Goal: Task Accomplishment & Management: Use online tool/utility

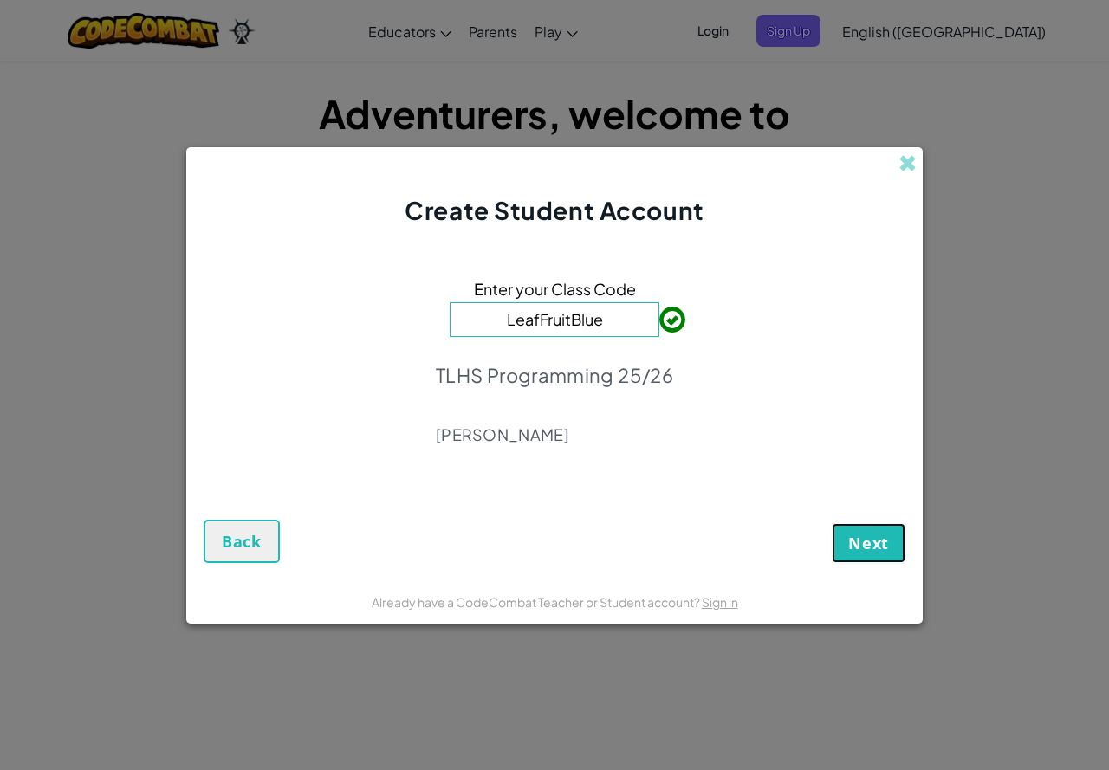
click at [885, 537] on span "Next" at bounding box center [868, 543] width 41 height 21
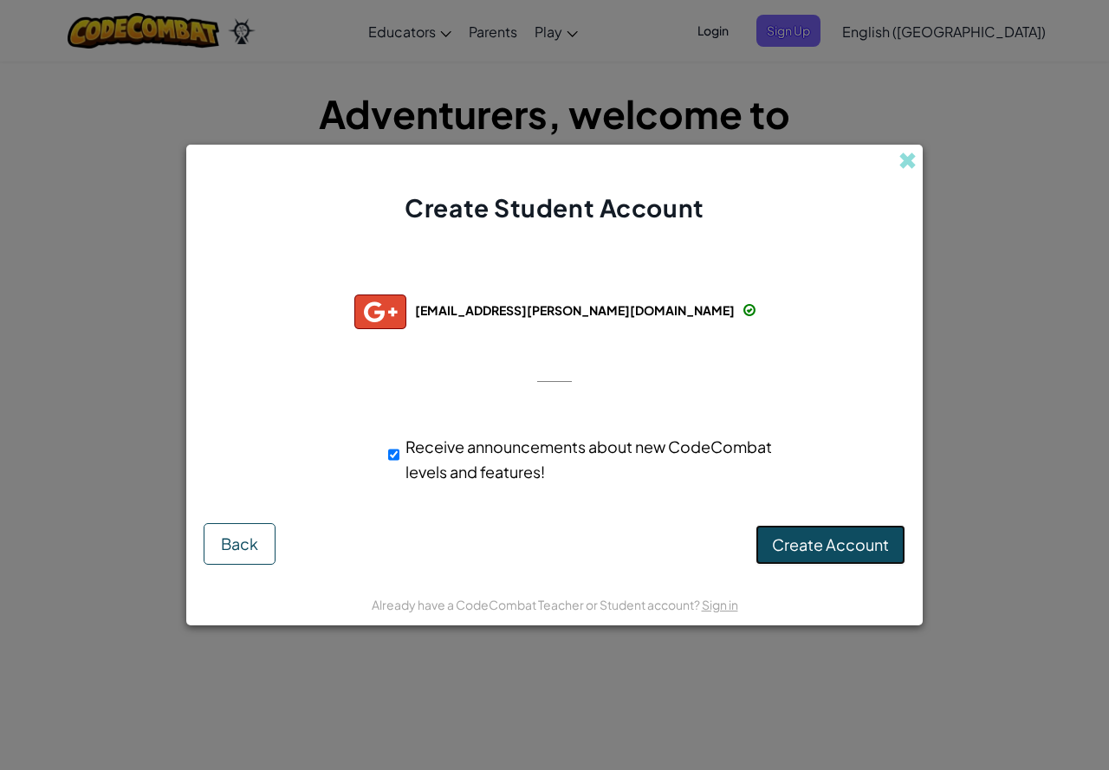
click at [891, 548] on button "Create Account" at bounding box center [831, 545] width 150 height 40
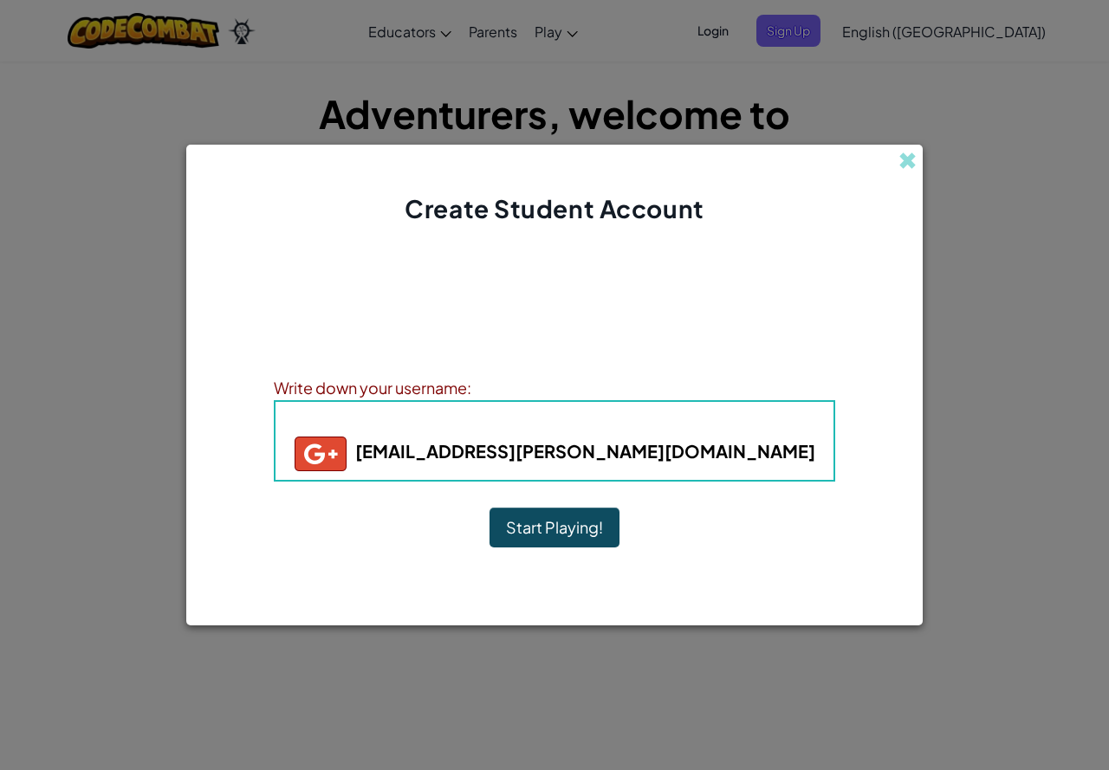
click at [519, 536] on button "Start Playing!" at bounding box center [555, 528] width 130 height 40
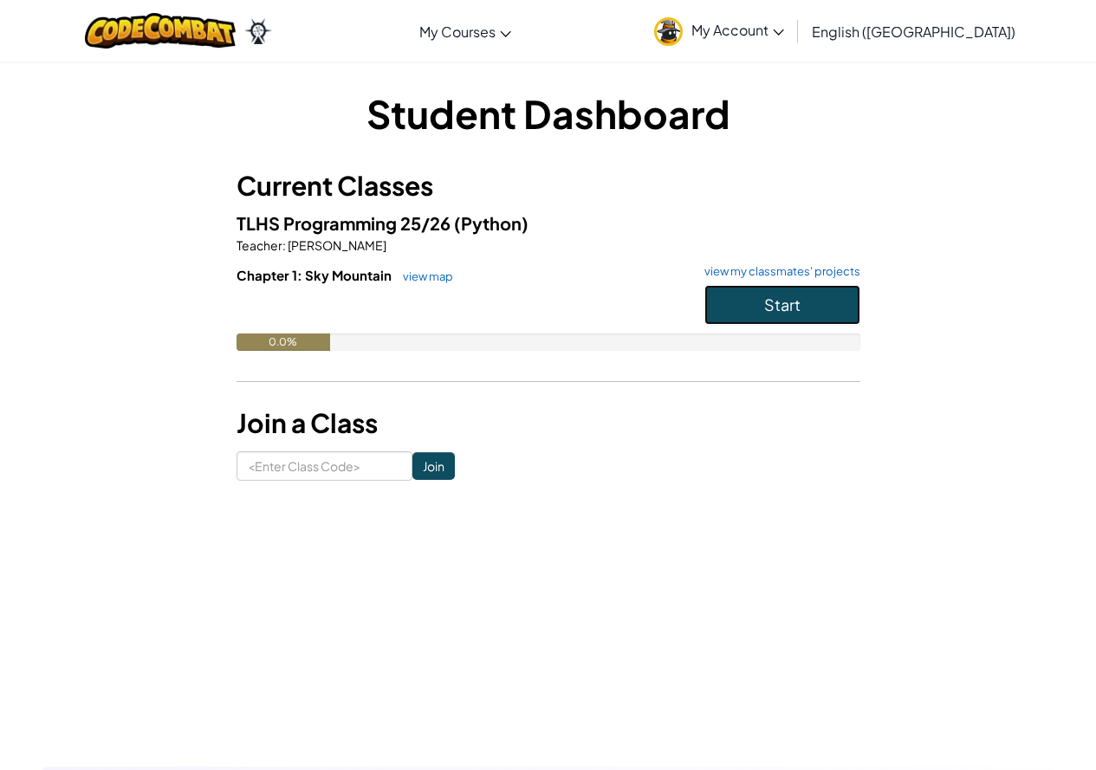
click at [731, 297] on button "Start" at bounding box center [782, 305] width 156 height 40
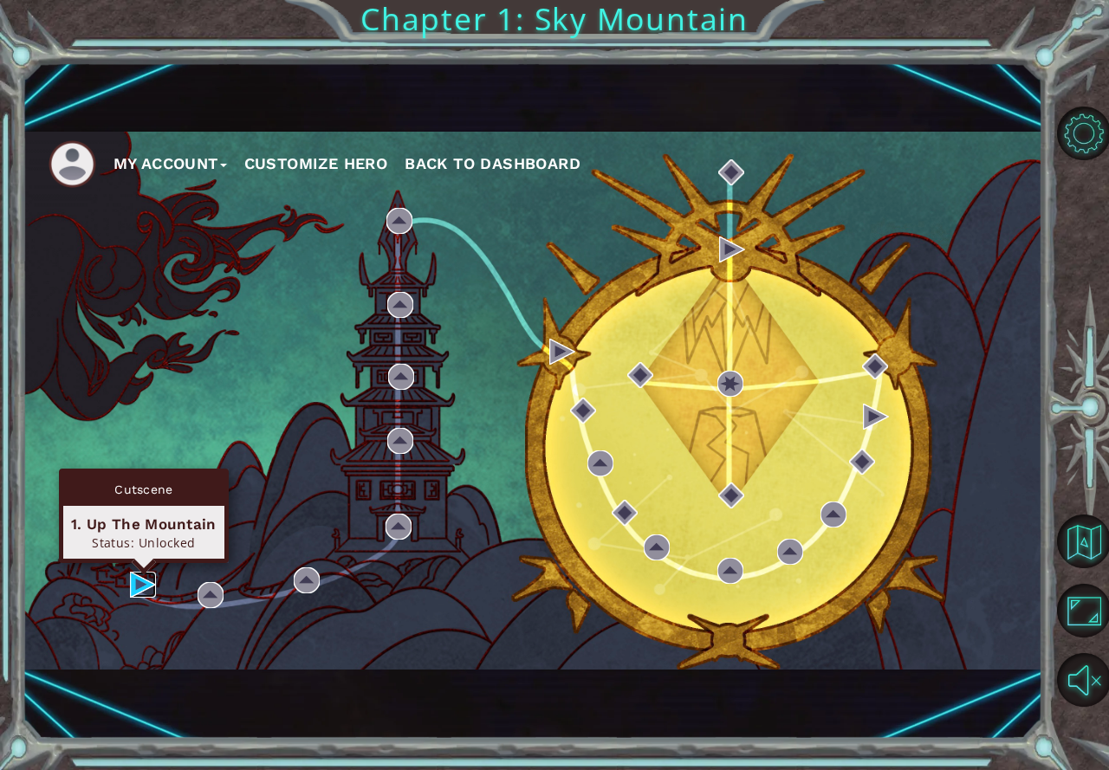
click at [141, 587] on img at bounding box center [143, 585] width 26 height 26
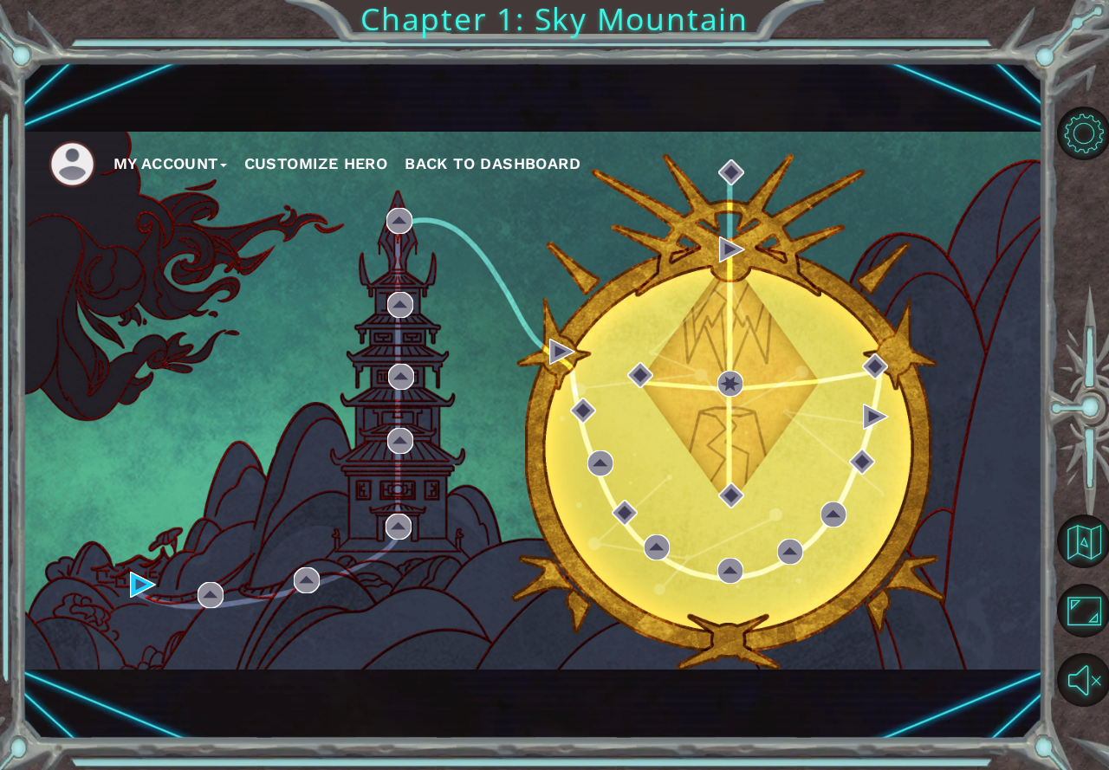
click at [318, 159] on button "Customize Hero" at bounding box center [316, 164] width 144 height 26
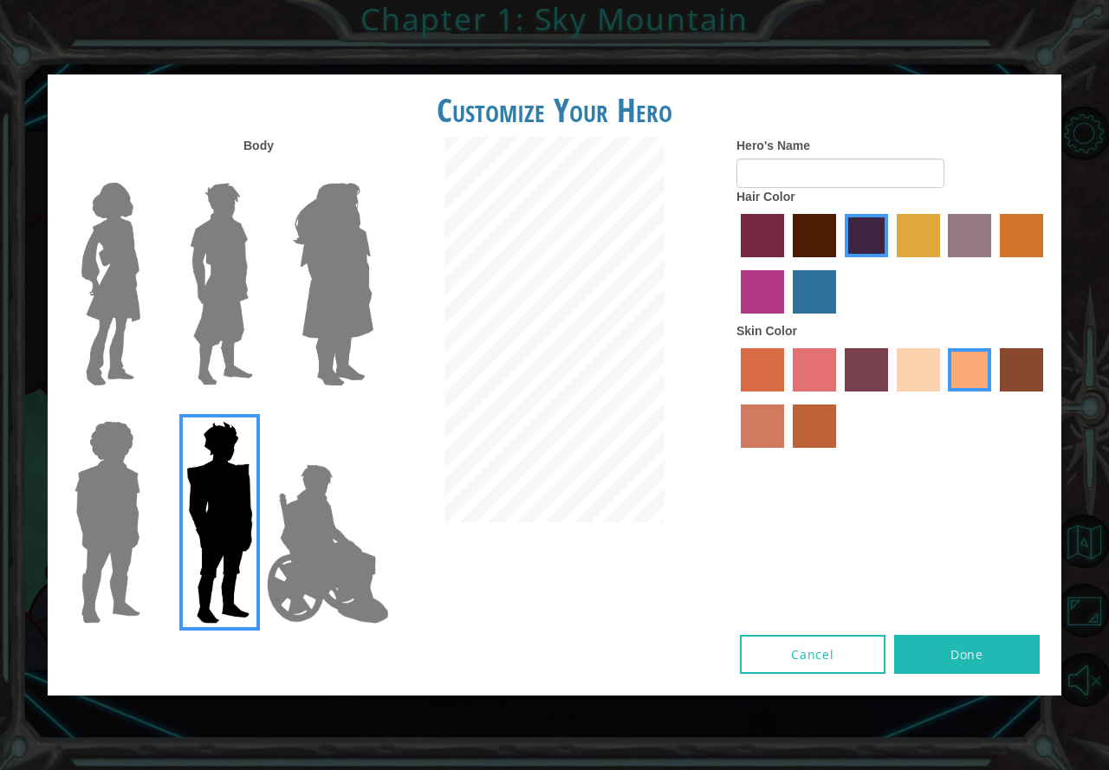
click at [364, 285] on img at bounding box center [333, 284] width 94 height 217
click at [373, 172] on input "Hero Amethyst" at bounding box center [373, 172] width 0 height 0
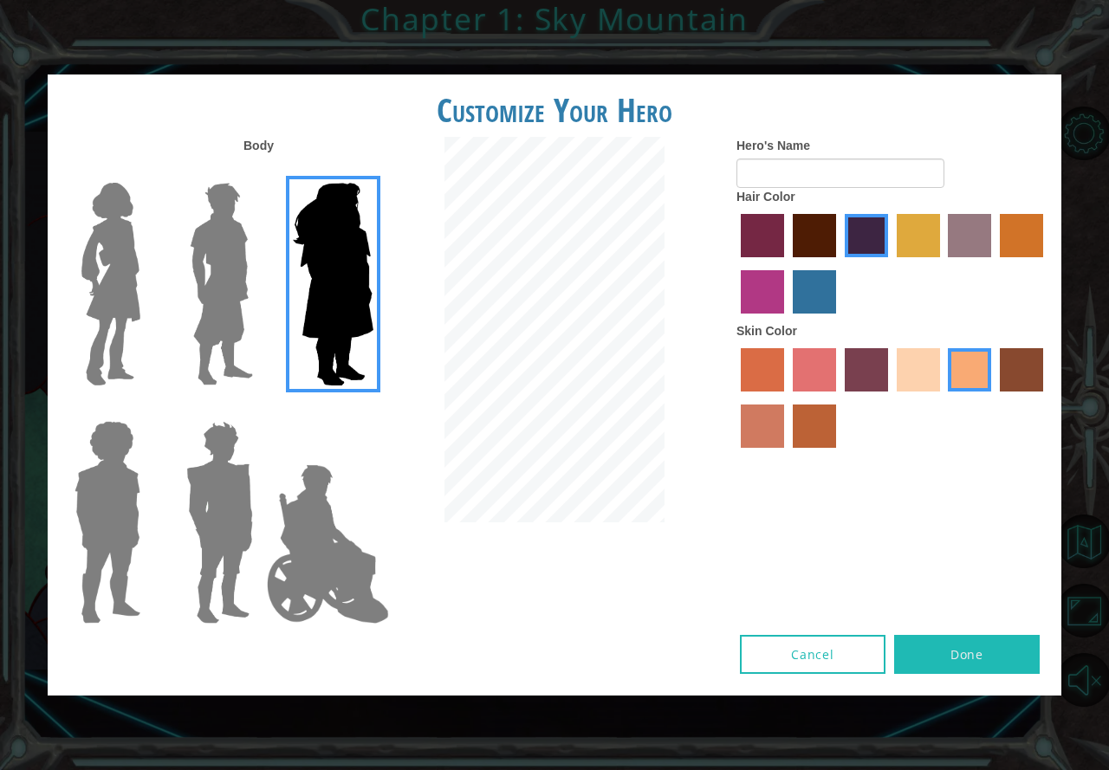
click at [196, 249] on img at bounding box center [221, 284] width 77 height 217
click at [260, 172] on input "Hero Lars" at bounding box center [260, 172] width 0 height 0
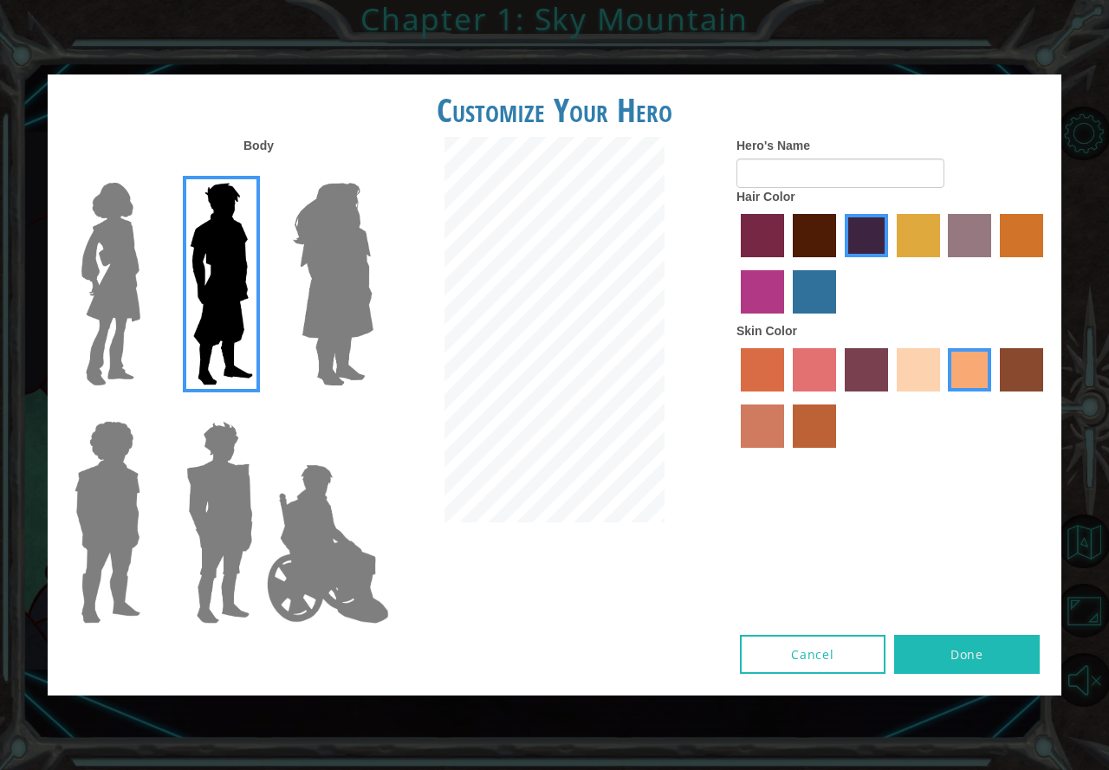
click at [128, 211] on img at bounding box center [111, 284] width 73 height 217
click at [147, 172] on input "Hero Connie" at bounding box center [147, 172] width 0 height 0
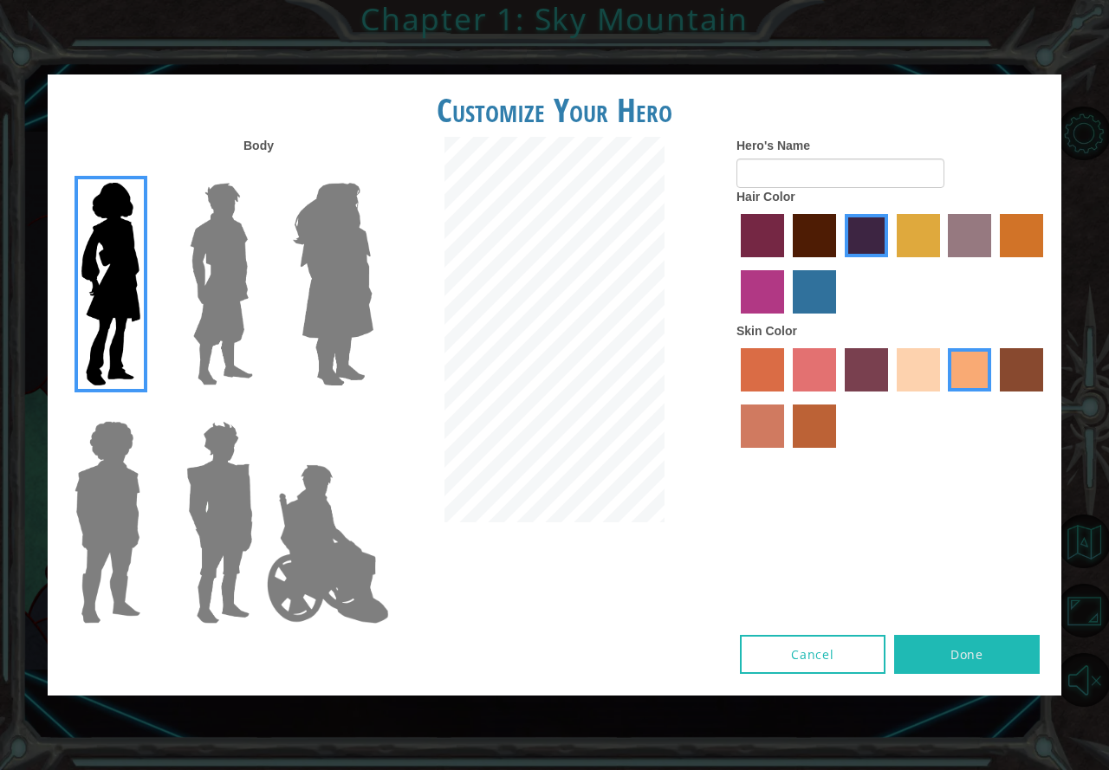
click at [818, 238] on label "maroon hair color" at bounding box center [814, 235] width 43 height 43
click at [787, 263] on input "maroon hair color" at bounding box center [787, 263] width 0 height 0
click at [910, 372] on label "sandy beach skin color" at bounding box center [918, 369] width 43 height 43
click at [891, 398] on input "sandy beach skin color" at bounding box center [891, 398] width 0 height 0
click at [971, 366] on label "tacao skin color" at bounding box center [969, 369] width 43 height 43
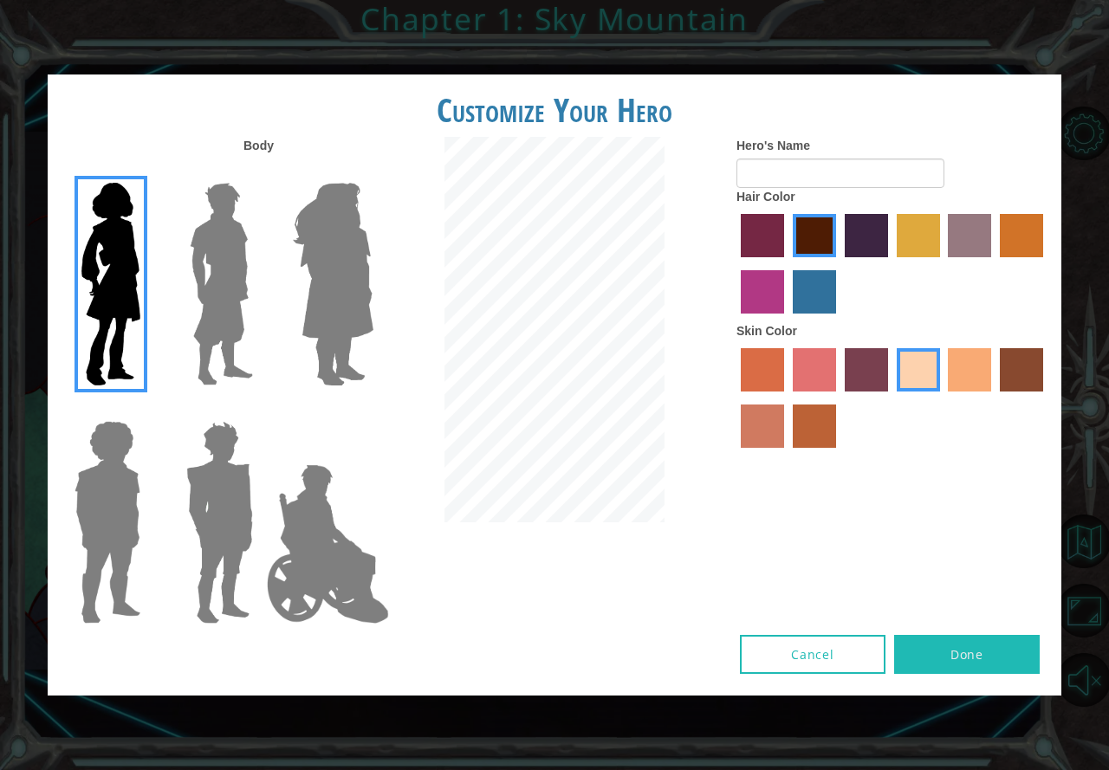
click at [943, 398] on input "tacao skin color" at bounding box center [943, 398] width 0 height 0
click at [931, 361] on label "sandy beach skin color" at bounding box center [918, 369] width 43 height 43
click at [891, 398] on input "sandy beach skin color" at bounding box center [891, 398] width 0 height 0
click at [979, 380] on label "tacao skin color" at bounding box center [969, 369] width 43 height 43
click at [943, 398] on input "tacao skin color" at bounding box center [943, 398] width 0 height 0
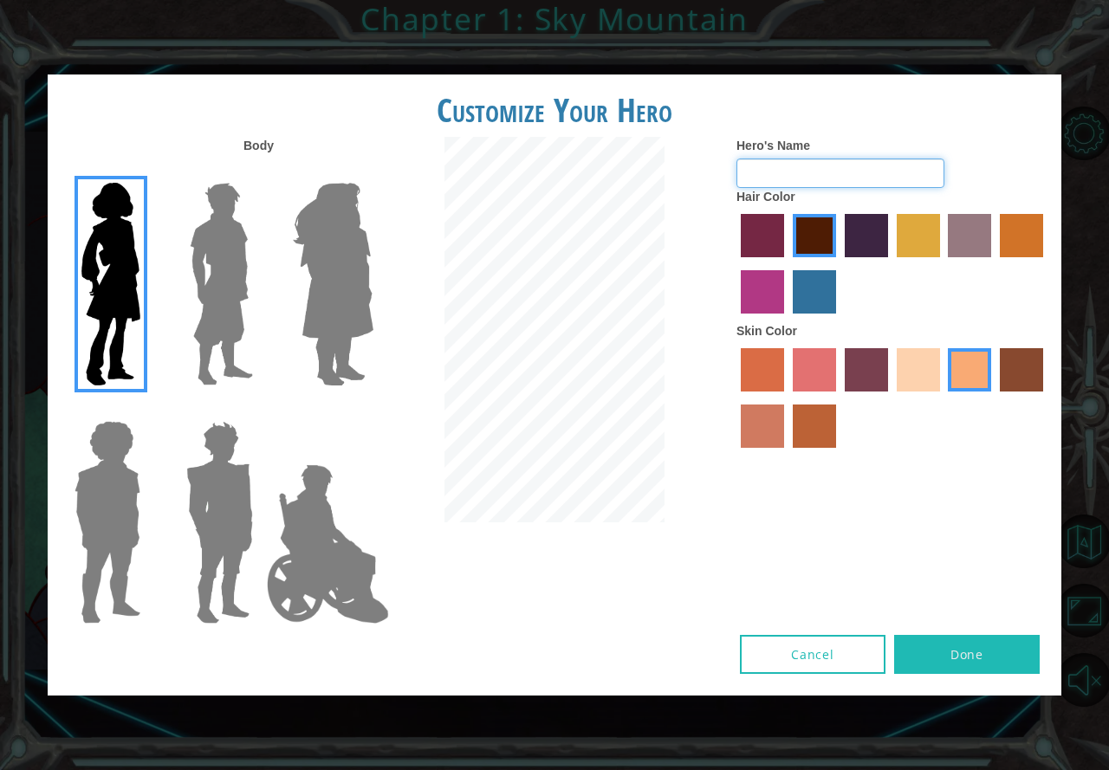
click at [771, 176] on input "Hero's Name" at bounding box center [841, 173] width 208 height 29
type input "perla"
click at [953, 648] on button "Done" at bounding box center [967, 654] width 146 height 39
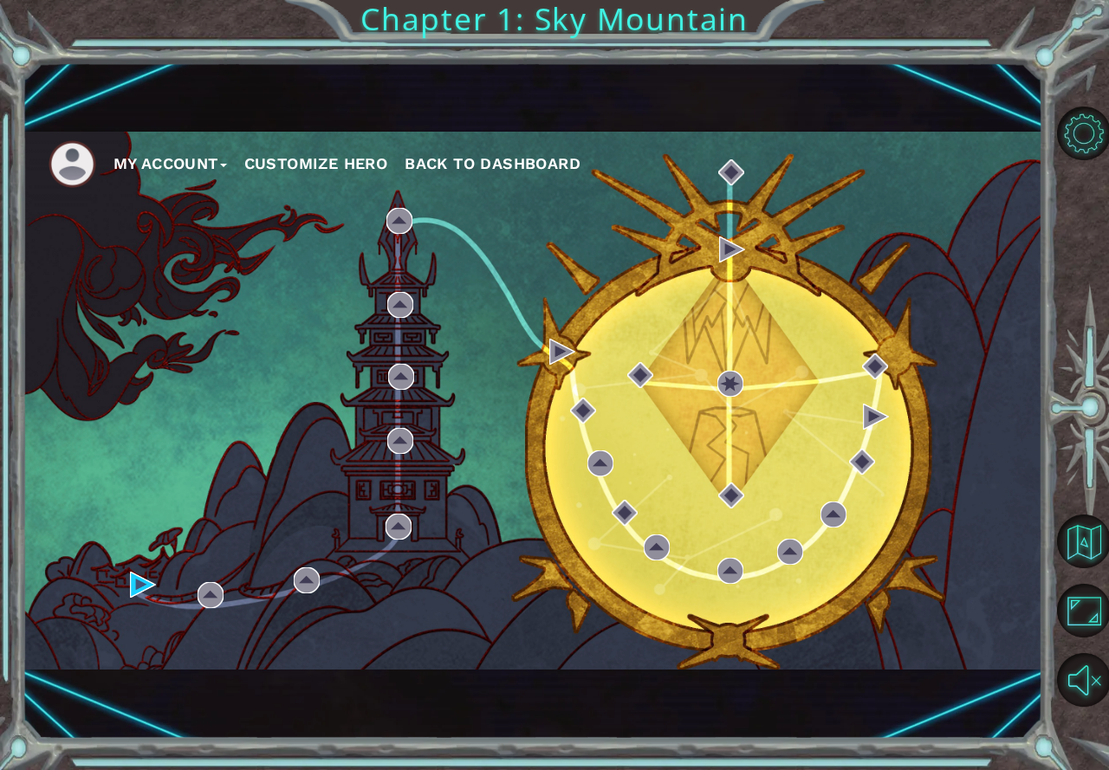
click at [422, 98] on div "My Account Customize Hero Back to Dashboard" at bounding box center [533, 401] width 1021 height 678
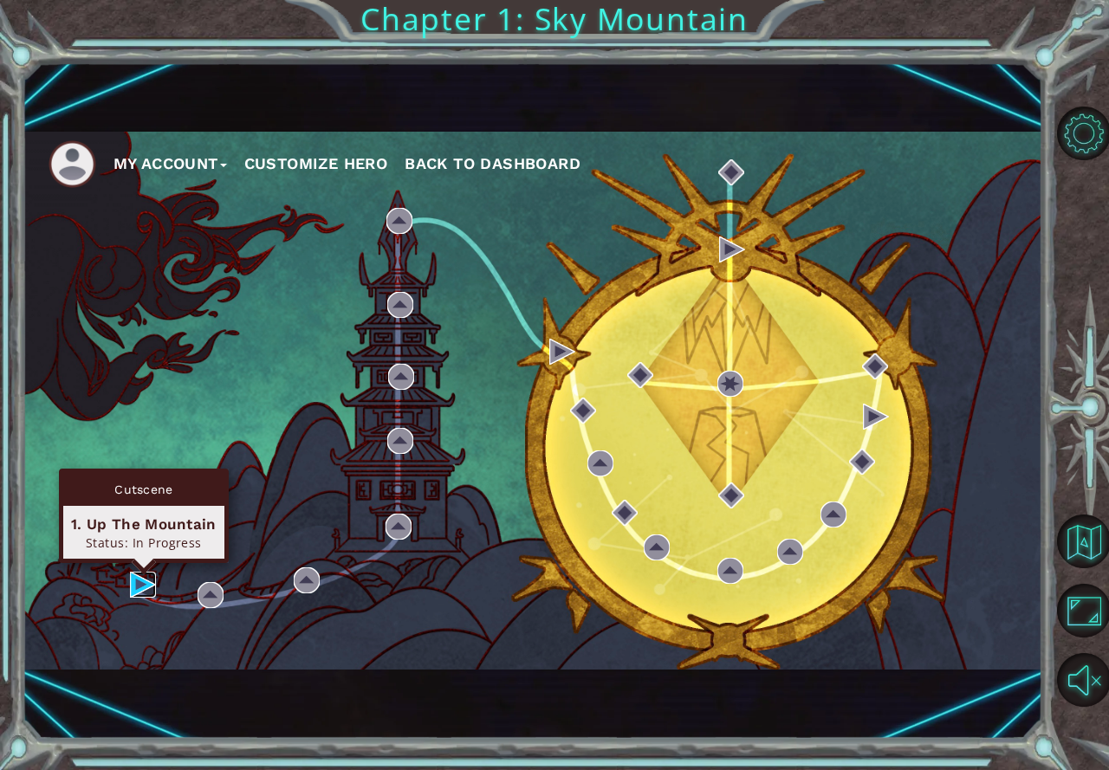
click at [130, 581] on img at bounding box center [143, 585] width 26 height 26
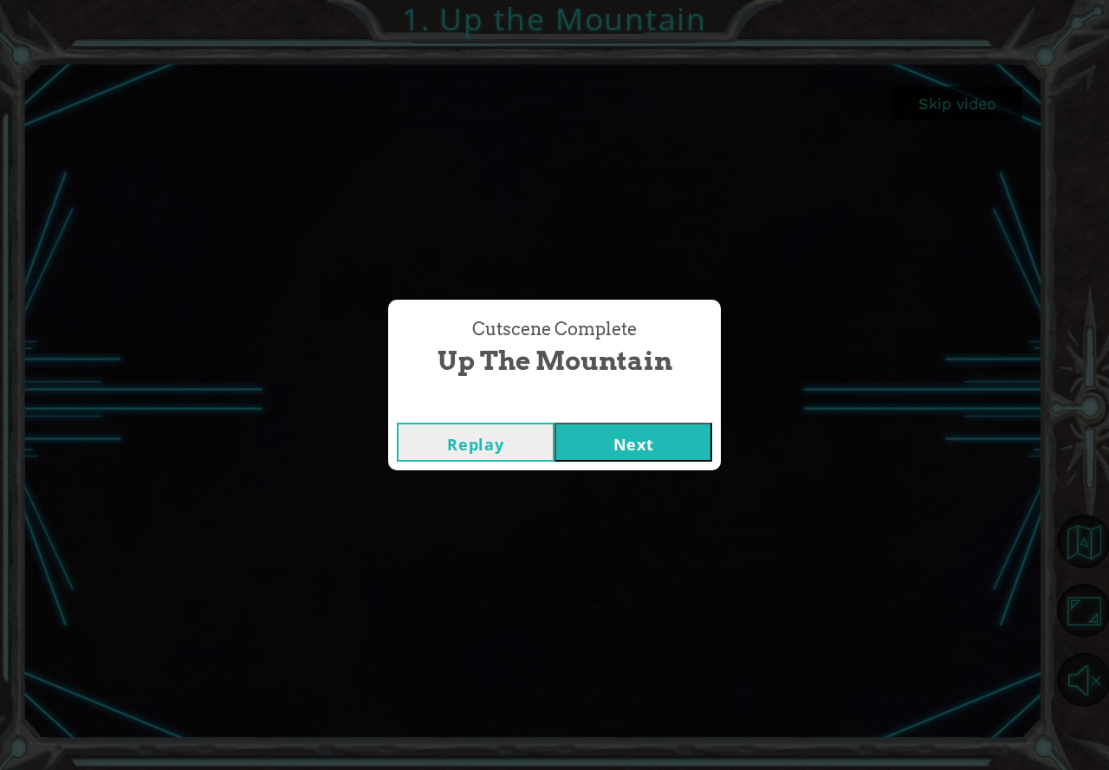
drag, startPoint x: 681, startPoint y: 447, endPoint x: 677, endPoint y: 432, distance: 16.2
click at [677, 432] on button "Next" at bounding box center [634, 442] width 158 height 39
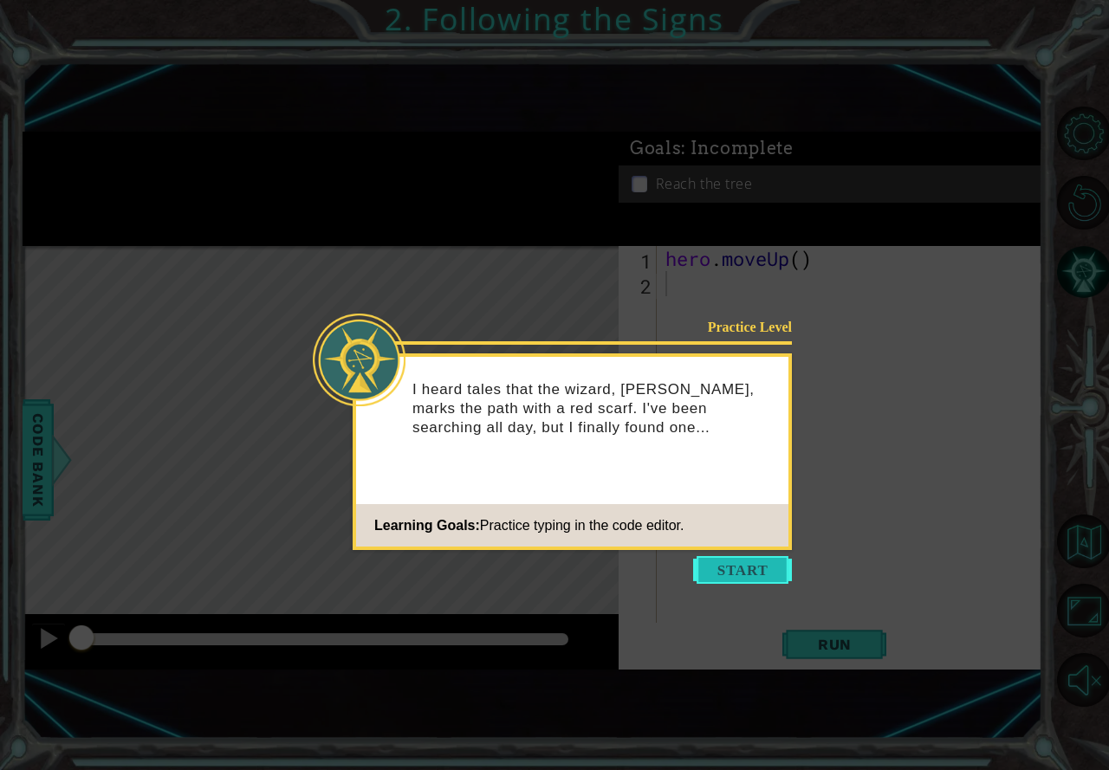
click at [733, 578] on button "Start" at bounding box center [742, 570] width 99 height 28
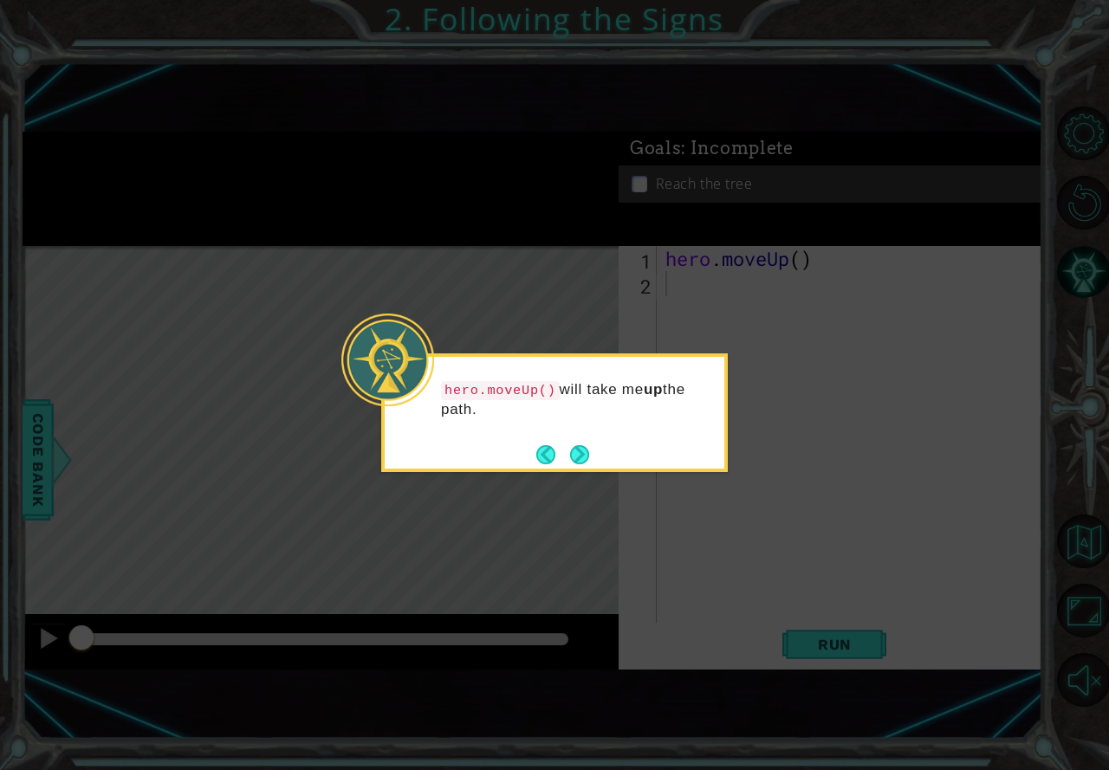
click at [592, 455] on div "hero.moveUp() will take me up the path." at bounding box center [554, 413] width 347 height 119
click at [588, 458] on button "Next" at bounding box center [579, 454] width 19 height 19
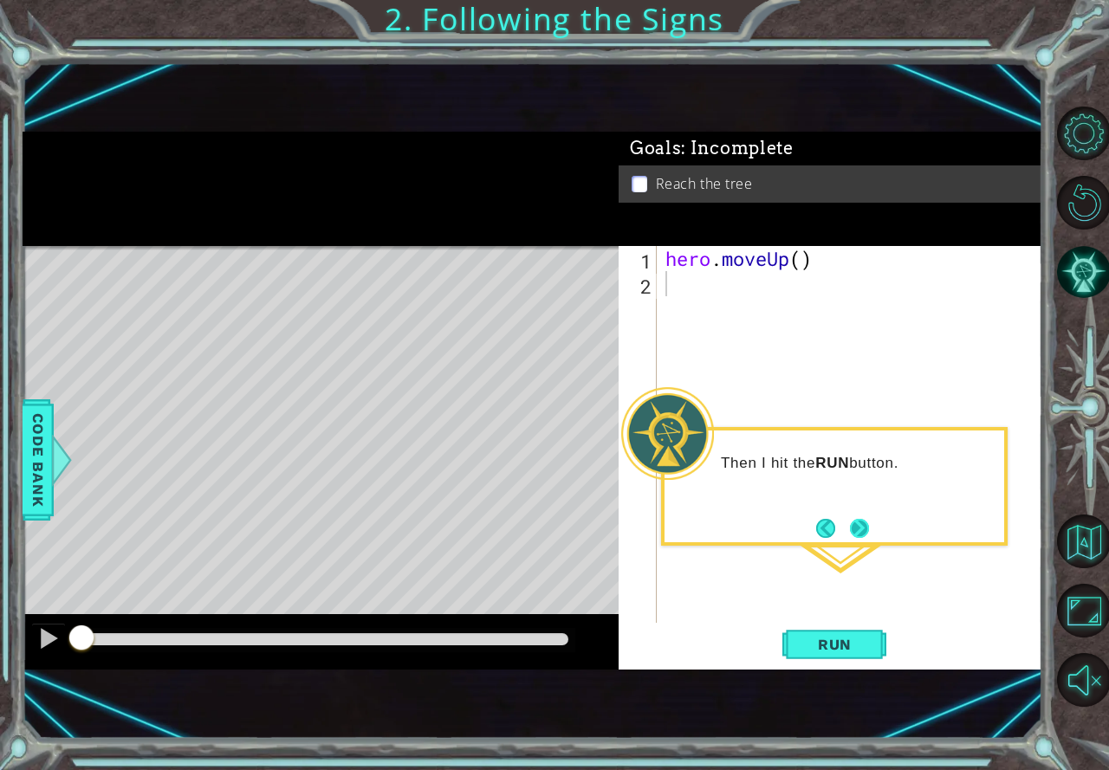
click at [861, 539] on button "Next" at bounding box center [859, 528] width 29 height 29
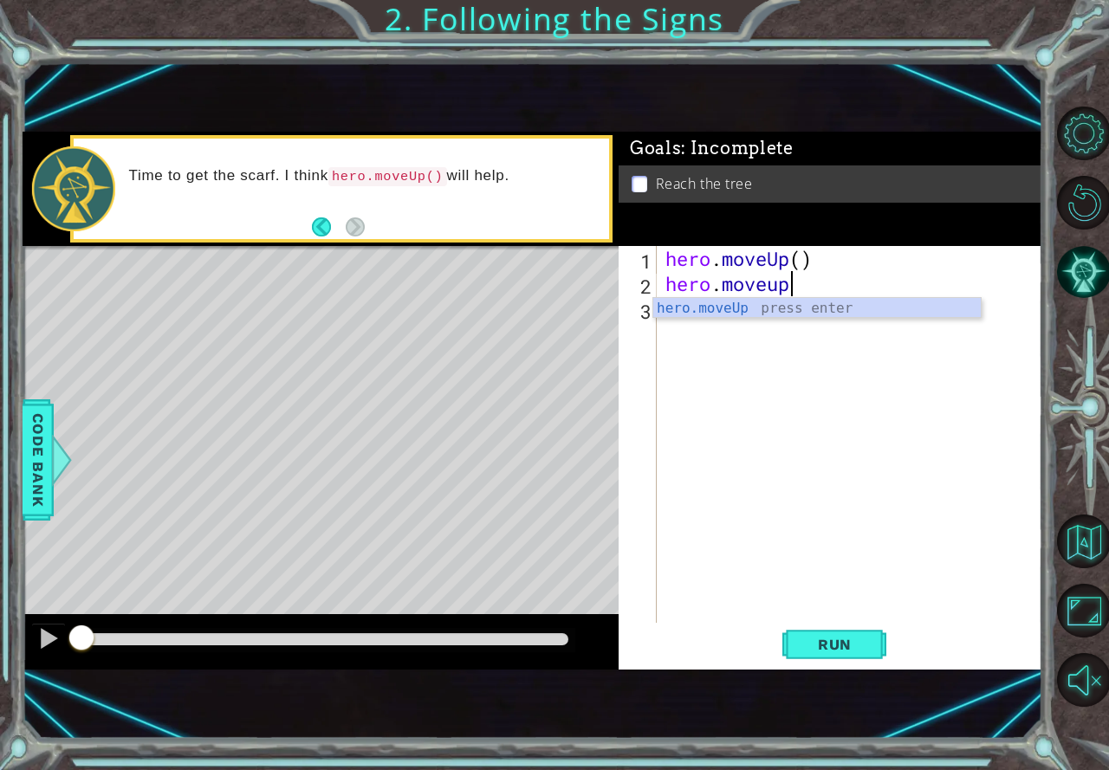
scroll to position [0, 5]
type textarea "hero.moveup()"
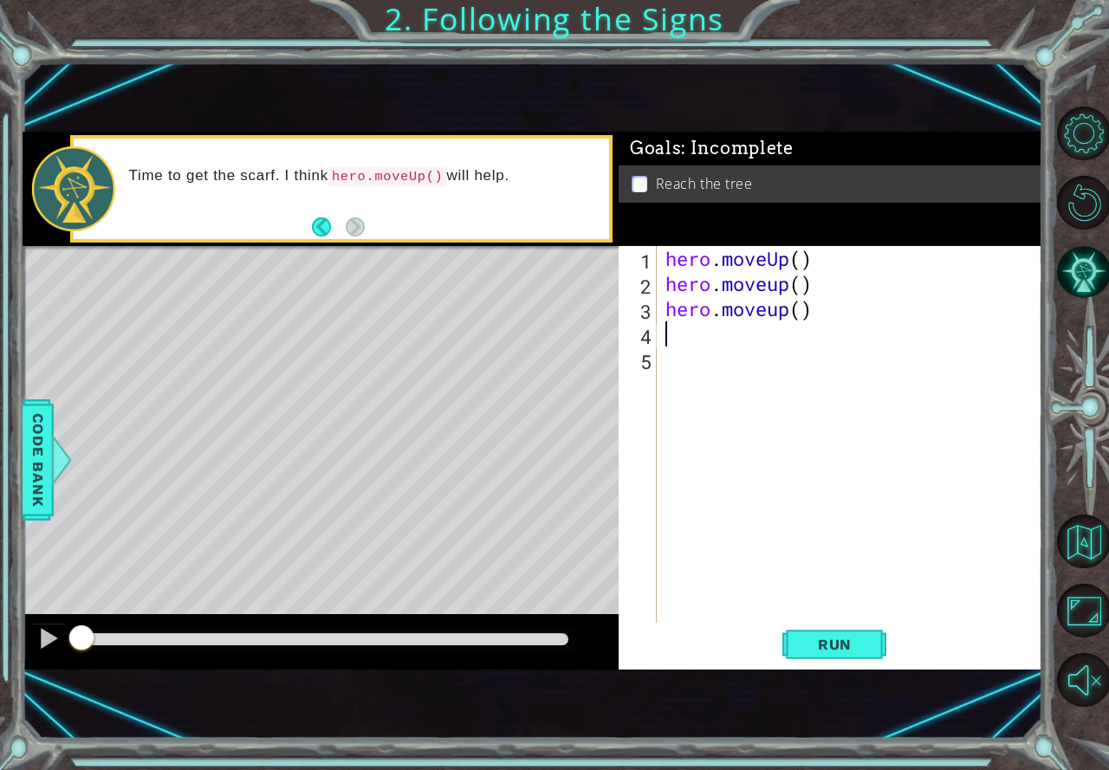
scroll to position [0, 0]
click at [804, 646] on span "Run" at bounding box center [835, 644] width 68 height 17
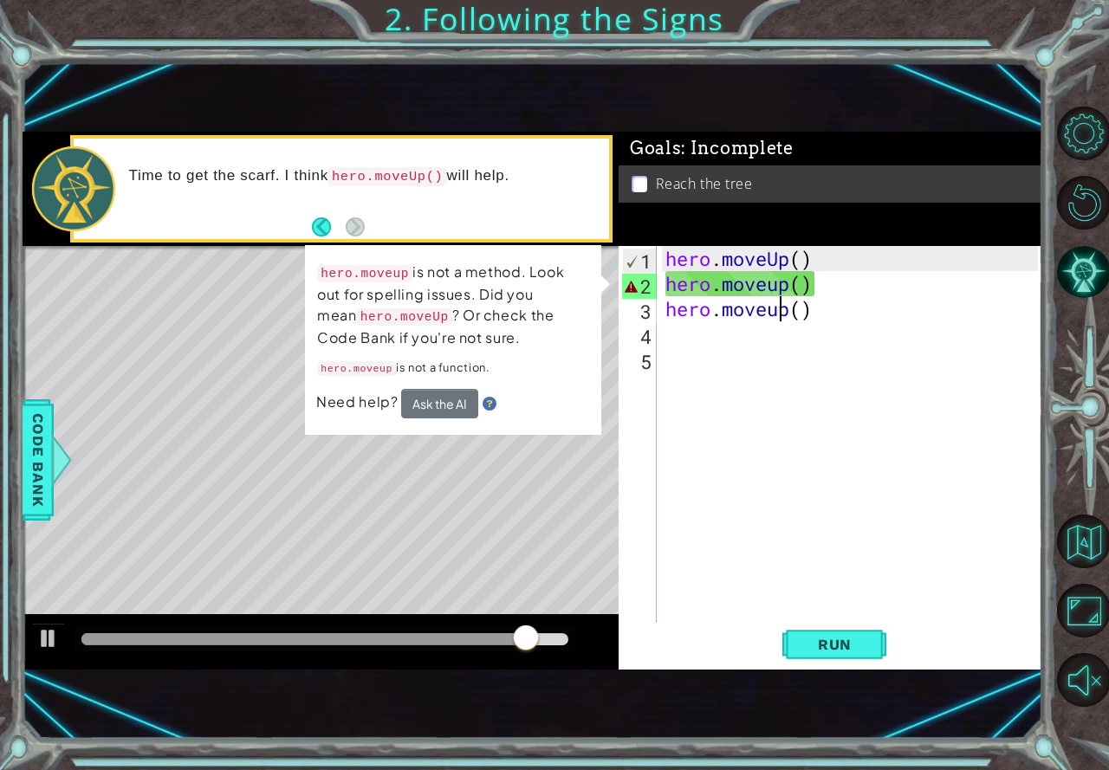
click at [778, 296] on div "hero . moveUp ( ) hero . moveup ( ) hero . moveup ( )" at bounding box center [854, 459] width 385 height 427
click at [776, 286] on div "hero . moveUp ( ) hero . moveup ( ) hero . moveup ( )" at bounding box center [854, 459] width 385 height 427
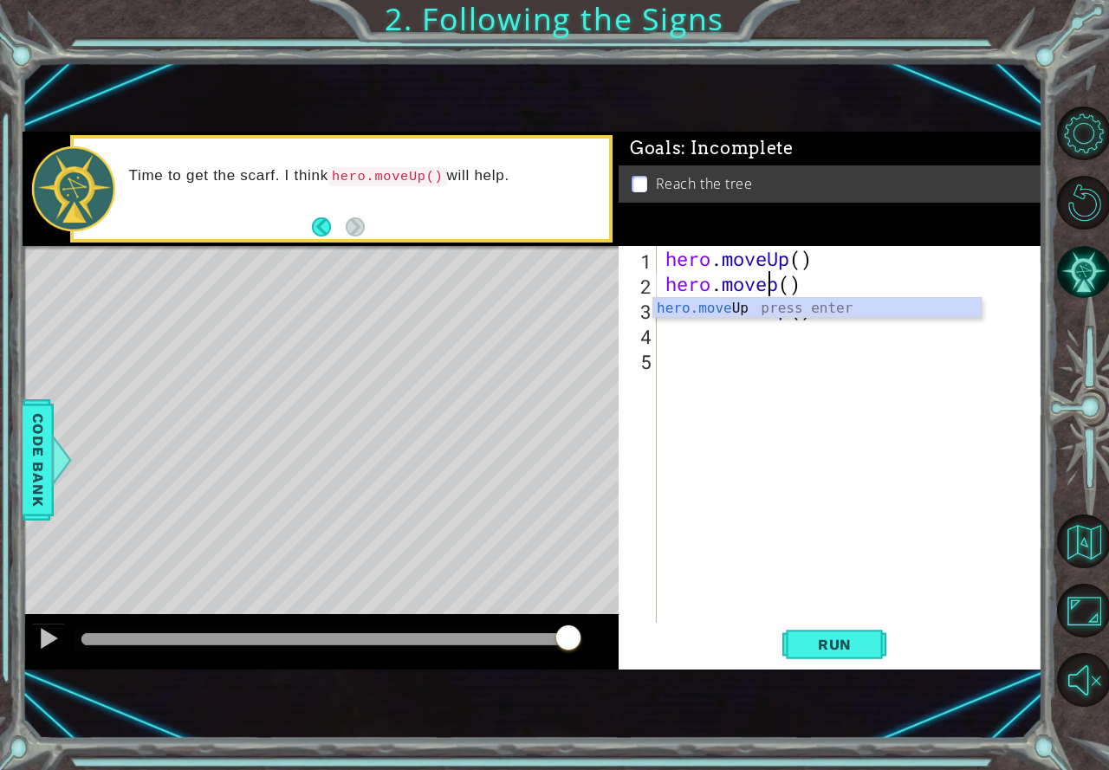
scroll to position [0, 5]
click at [754, 308] on div "hero.moveU p press enter" at bounding box center [817, 329] width 328 height 62
click at [785, 315] on div "hero . moveUp ( ) hero . moveU hero . moveup ( )" at bounding box center [854, 459] width 385 height 427
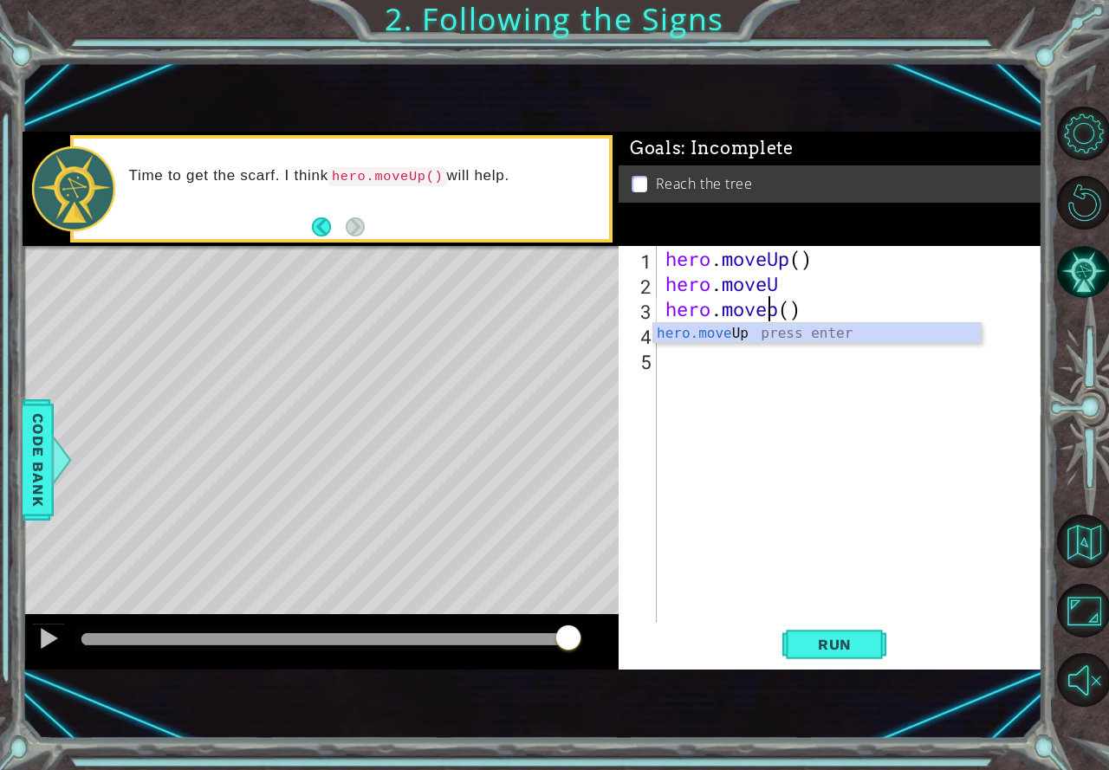
scroll to position [0, 5]
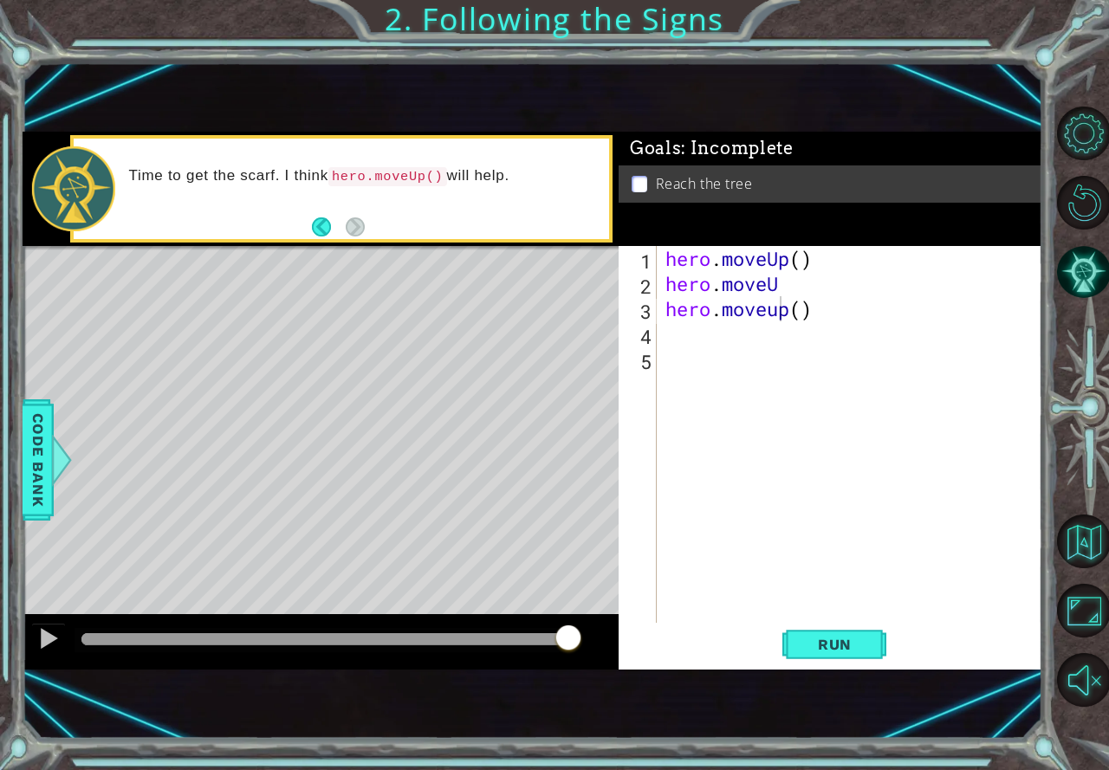
click at [756, 342] on body "1 ההההההההההההההההההההההההההההההההההההההההההההההההההההההההההההההההההההההההההההה…" at bounding box center [554, 385] width 1109 height 770
click at [783, 308] on div "hero . moveUp ( ) hero . moveU hero . moveup ( )" at bounding box center [854, 459] width 385 height 427
click at [750, 333] on div "hero.moveU p press enter" at bounding box center [817, 354] width 328 height 62
click at [792, 286] on div "hero . moveUp ( ) hero . moveU hero . moveU" at bounding box center [854, 459] width 385 height 427
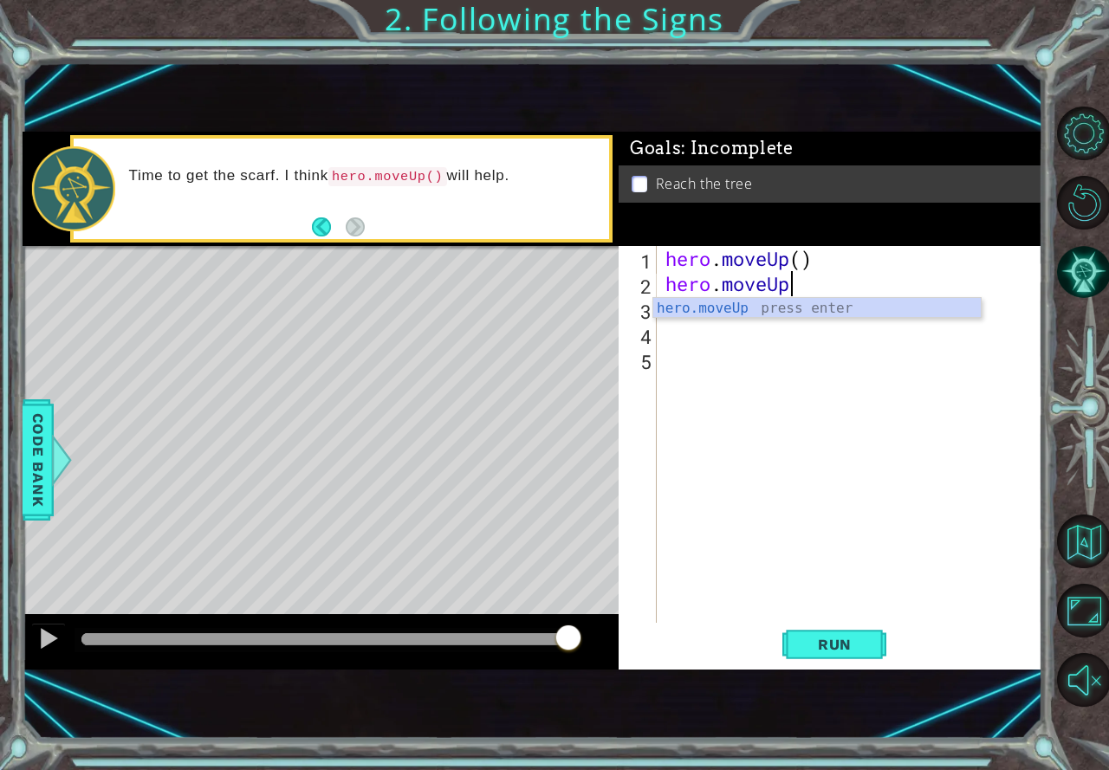
scroll to position [0, 5]
type textarea "hero.moveUp()"
click at [792, 314] on div "hero . moveUp ( ) hero . moveUp ( ) hero . moveU" at bounding box center [854, 459] width 385 height 427
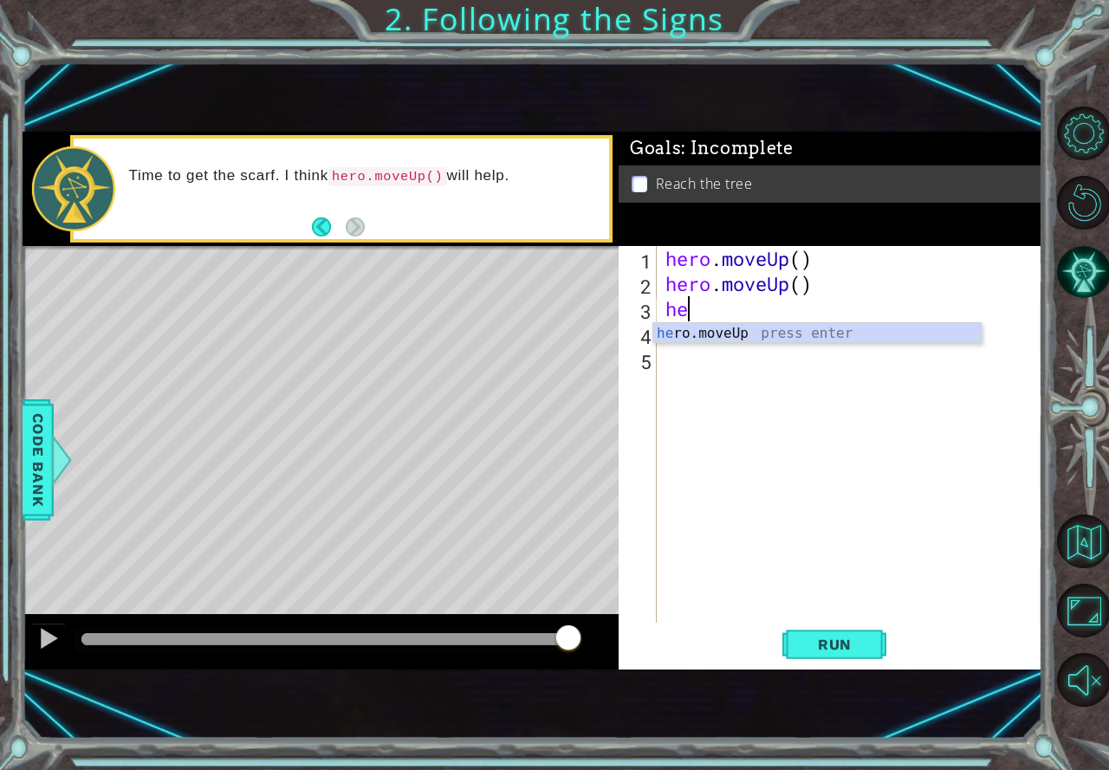
type textarea "h"
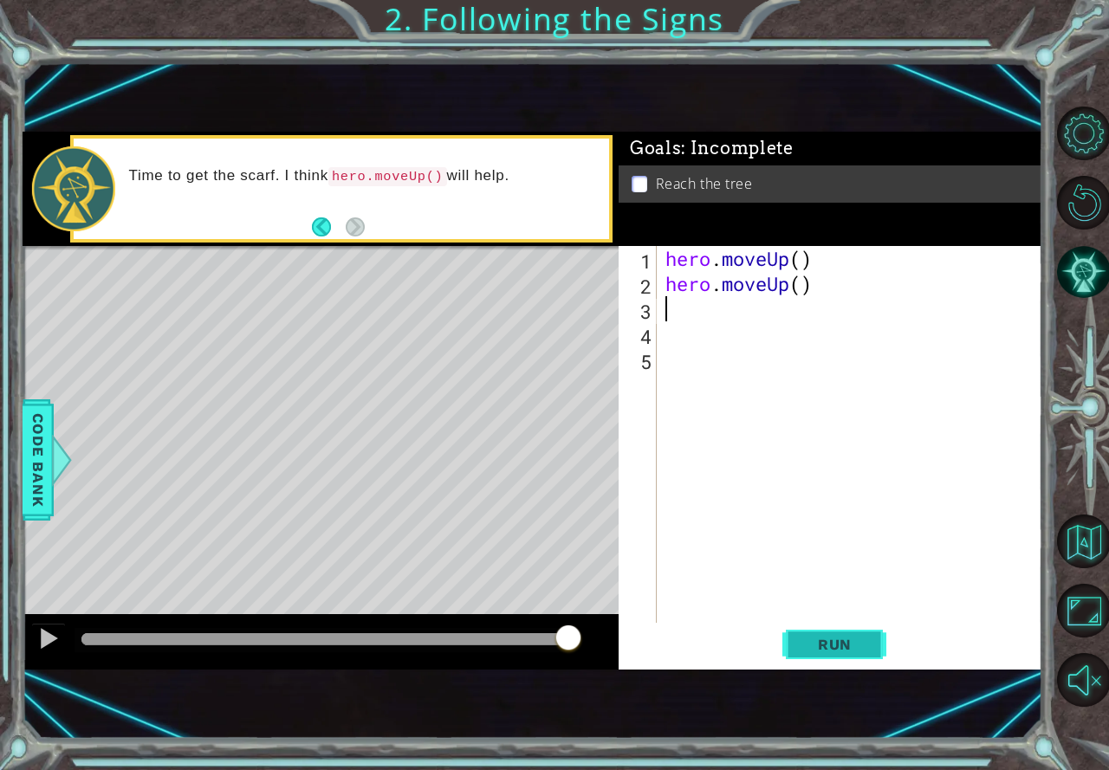
click at [784, 641] on button "Run" at bounding box center [834, 645] width 104 height 42
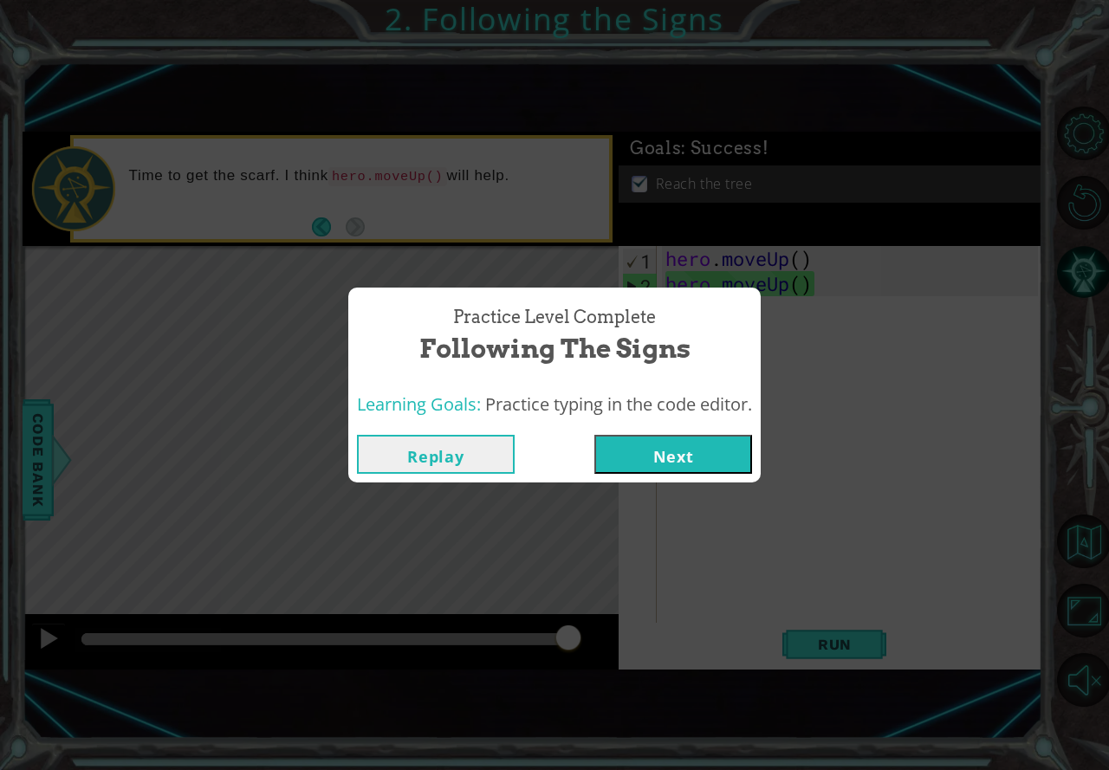
click at [652, 469] on button "Next" at bounding box center [673, 454] width 158 height 39
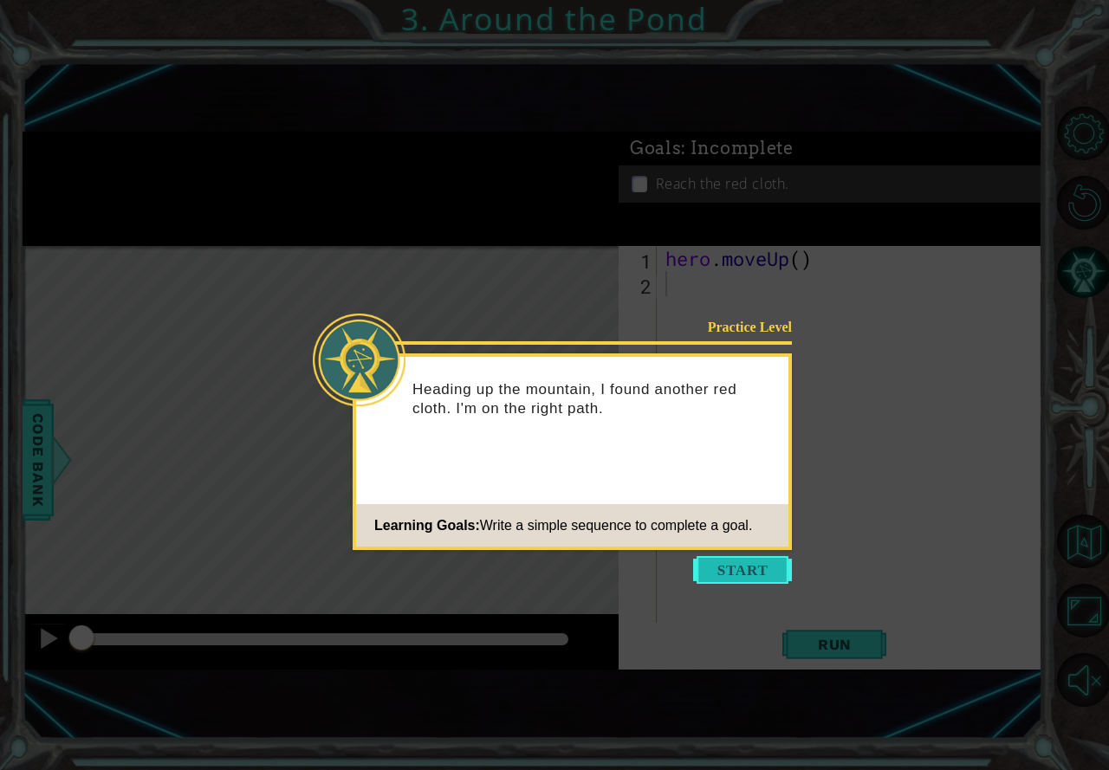
click at [736, 568] on button "Start" at bounding box center [742, 570] width 99 height 28
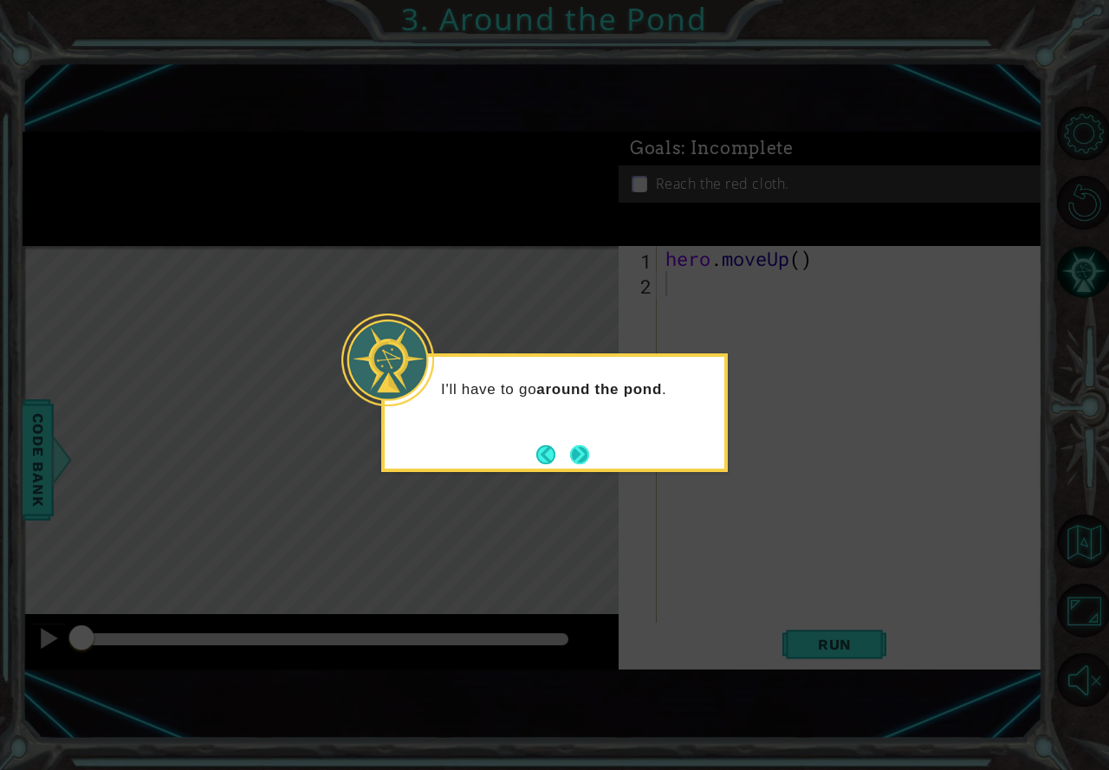
click at [574, 448] on button "Next" at bounding box center [579, 455] width 20 height 20
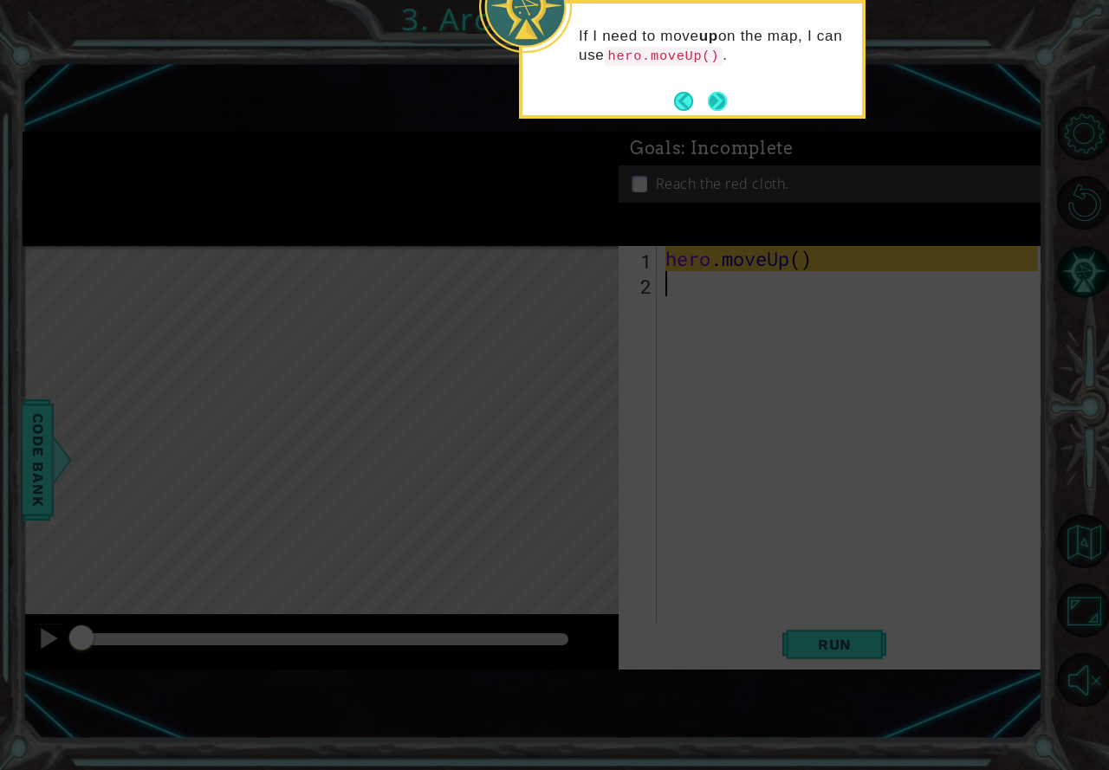
click at [711, 98] on button "Next" at bounding box center [717, 101] width 23 height 23
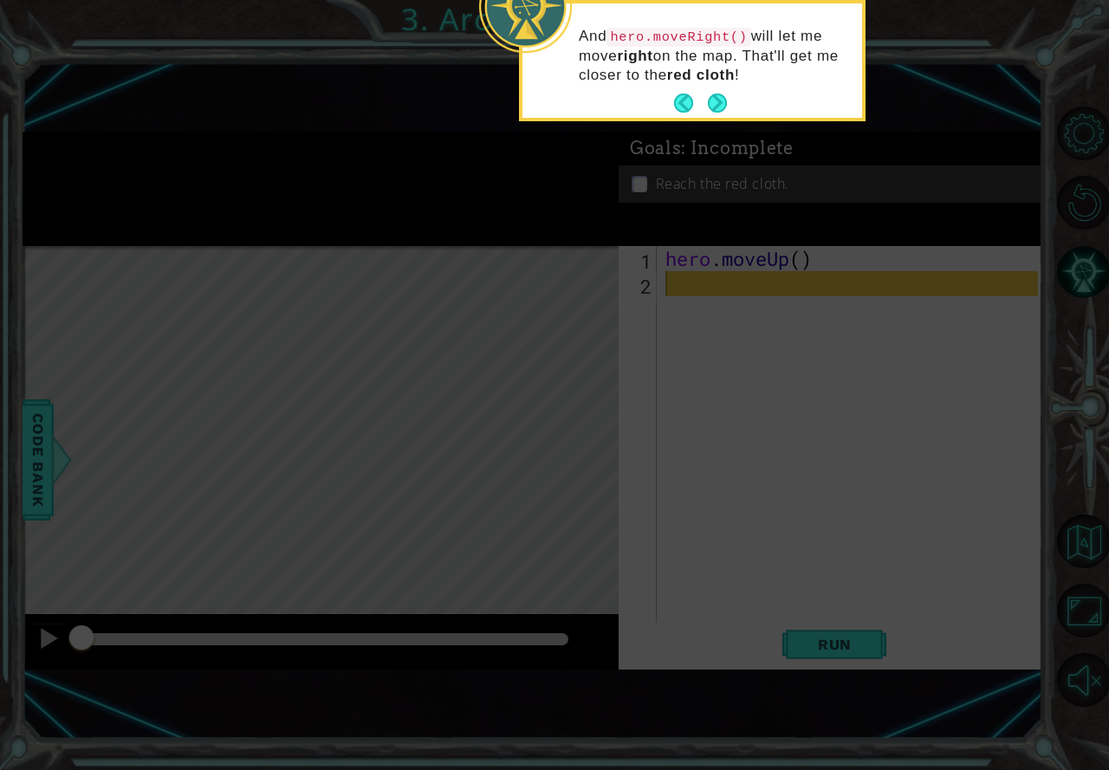
click at [717, 103] on button "Next" at bounding box center [717, 103] width 24 height 24
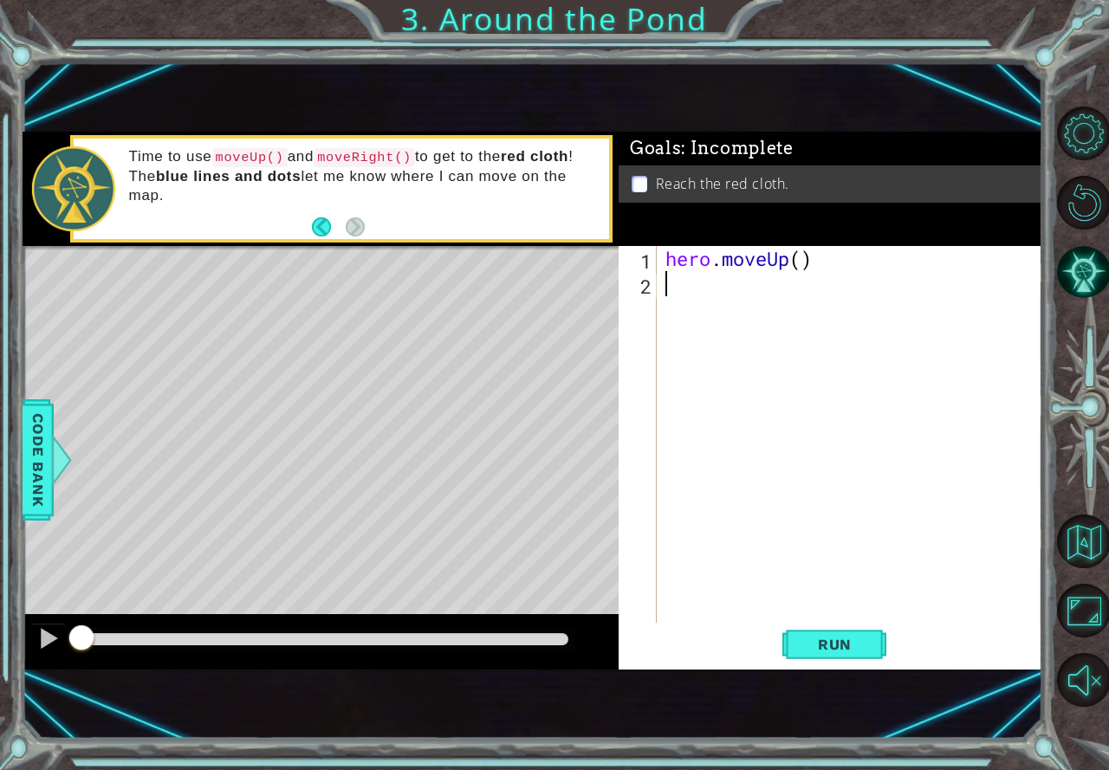
type textarea "h"
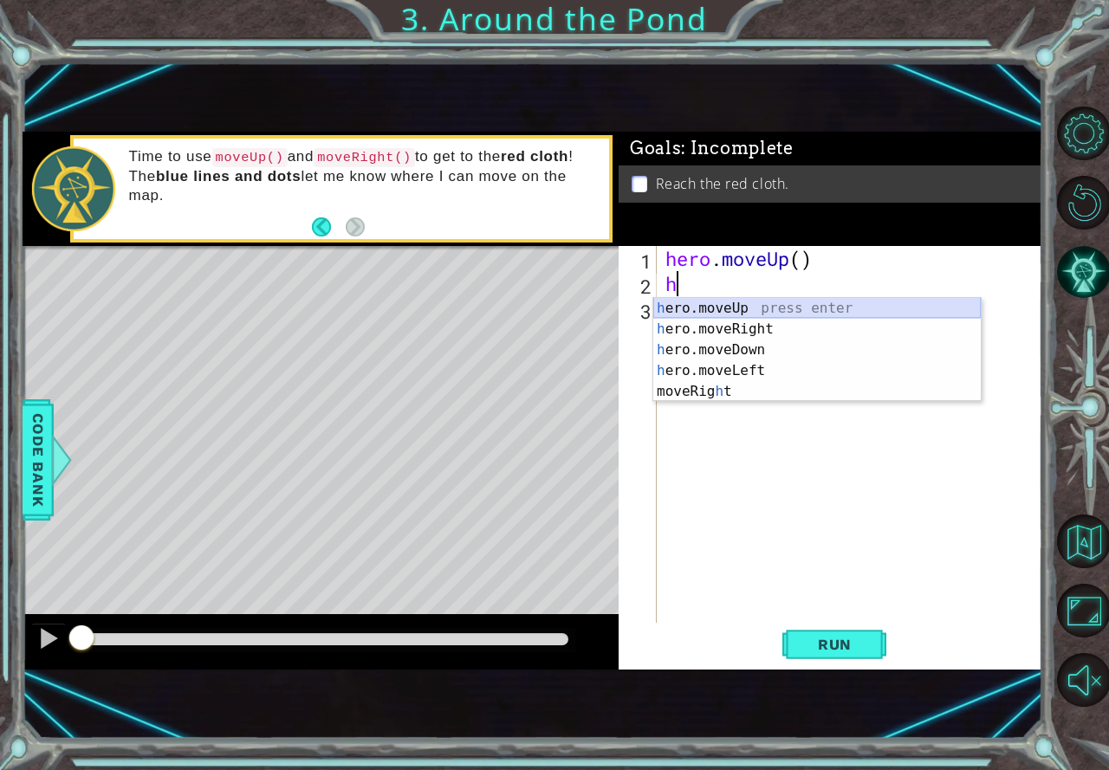
click at [742, 312] on div "h ero.moveUp press enter h ero.moveRight press enter h ero.moveDown press enter…" at bounding box center [817, 371] width 328 height 146
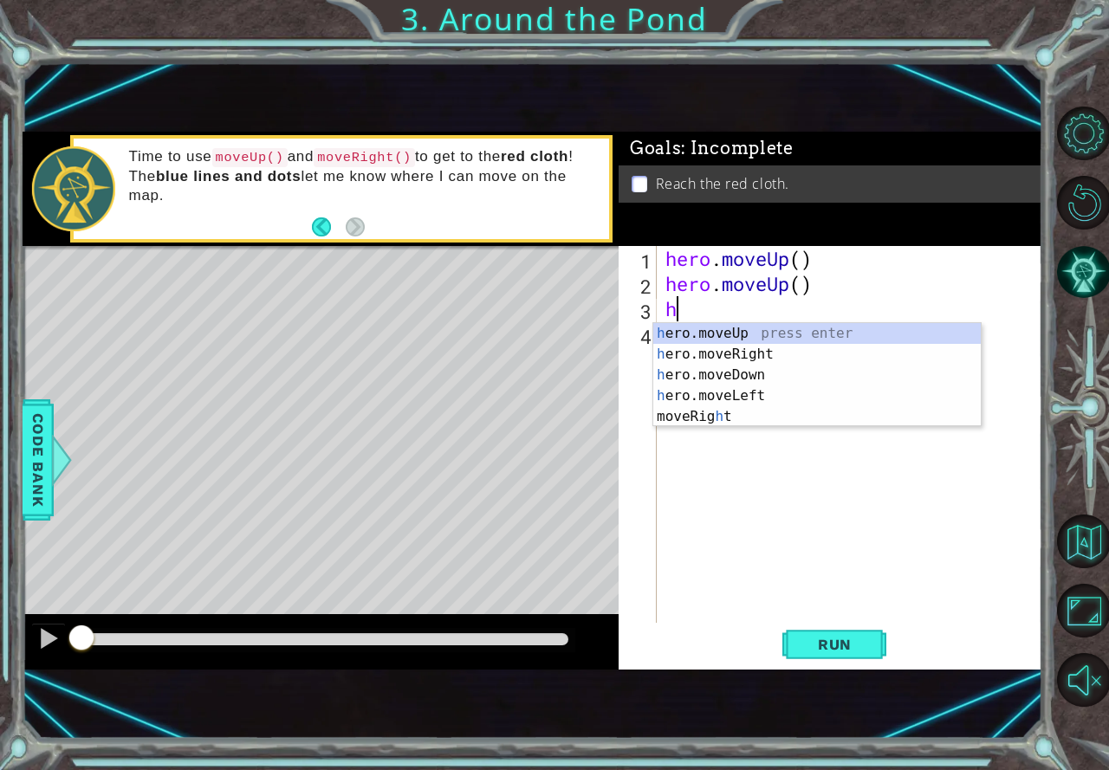
type textarea "h"
drag, startPoint x: 88, startPoint y: 107, endPoint x: 57, endPoint y: 120, distance: 33.3
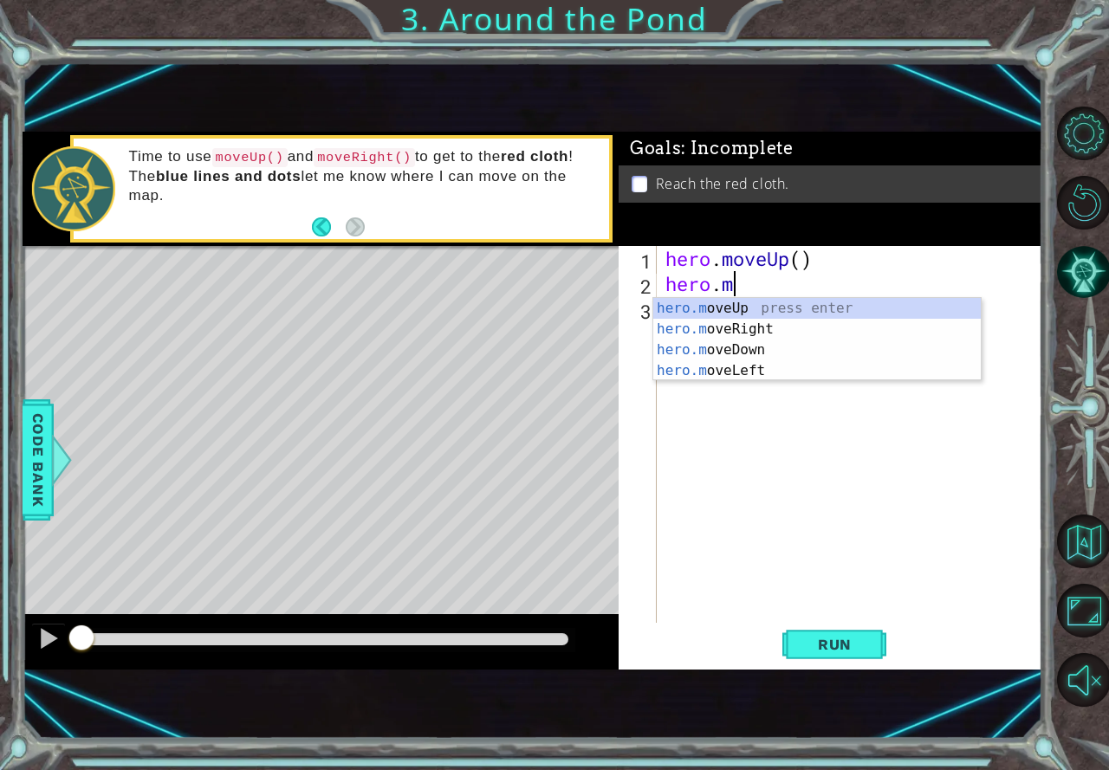
type textarea "hero."
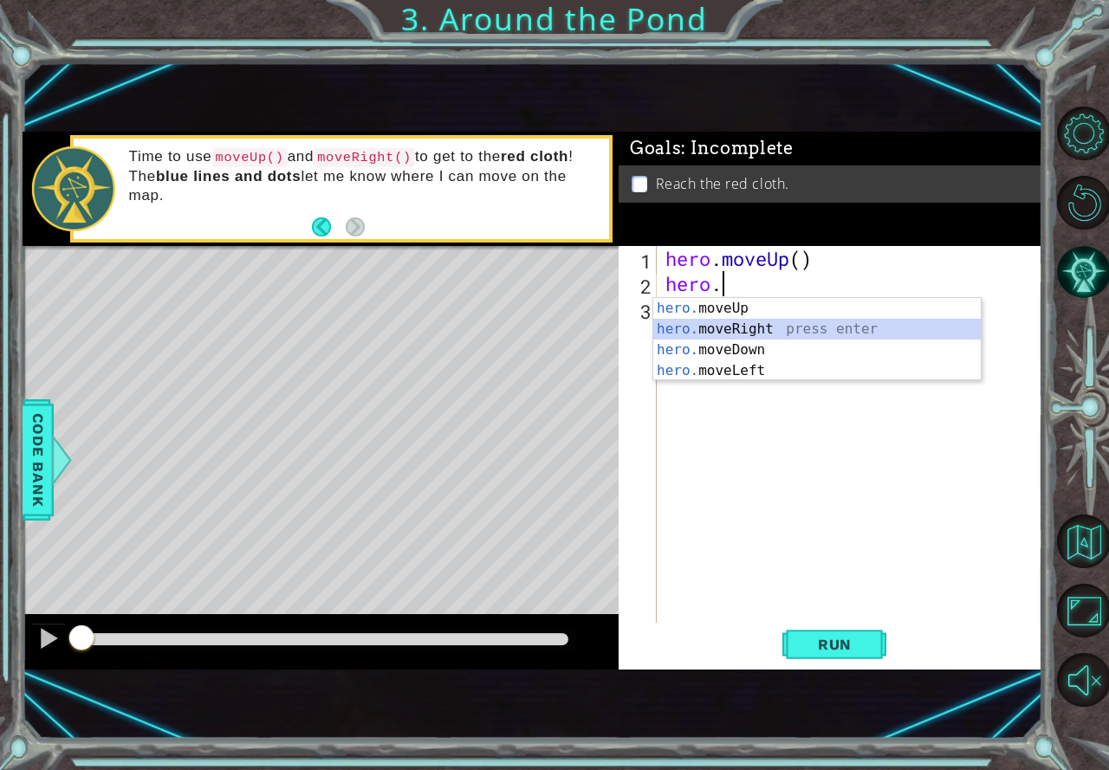
click at [868, 324] on div "hero. moveUp press enter hero. moveRight press enter hero. moveDown press enter…" at bounding box center [817, 360] width 328 height 125
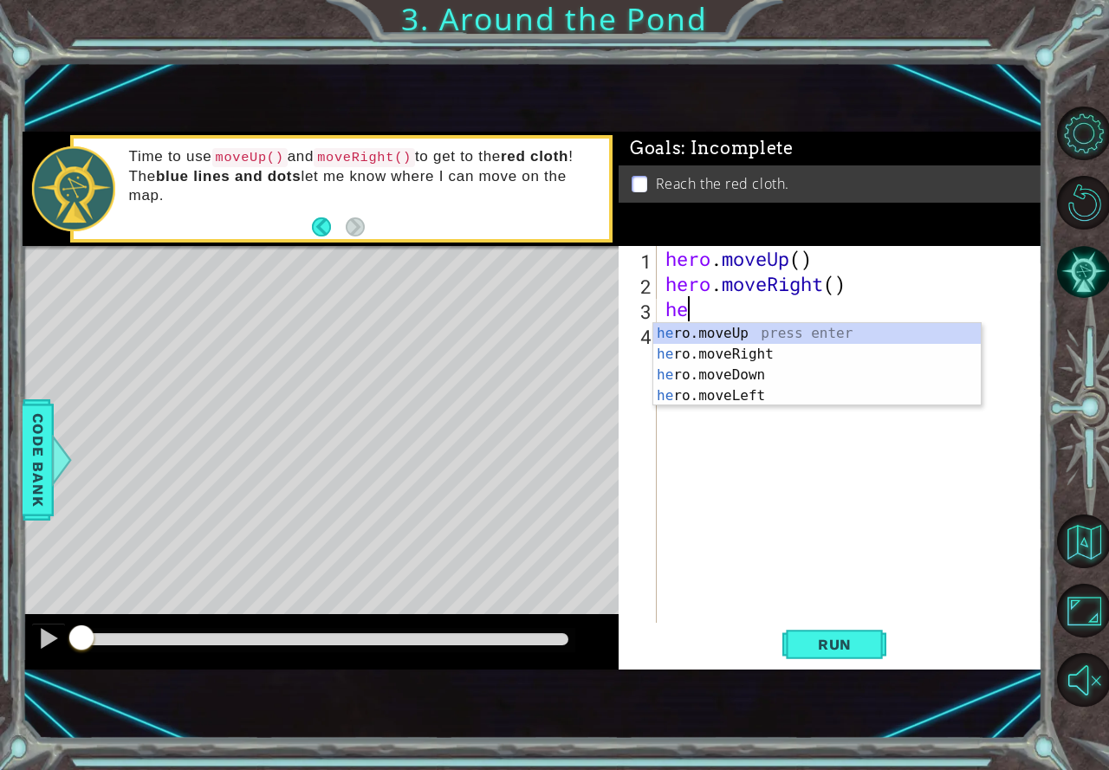
type textarea "her"
click at [845, 331] on div "her o.moveUp press enter her o.moveRight press enter her o.moveDown press enter…" at bounding box center [817, 385] width 328 height 125
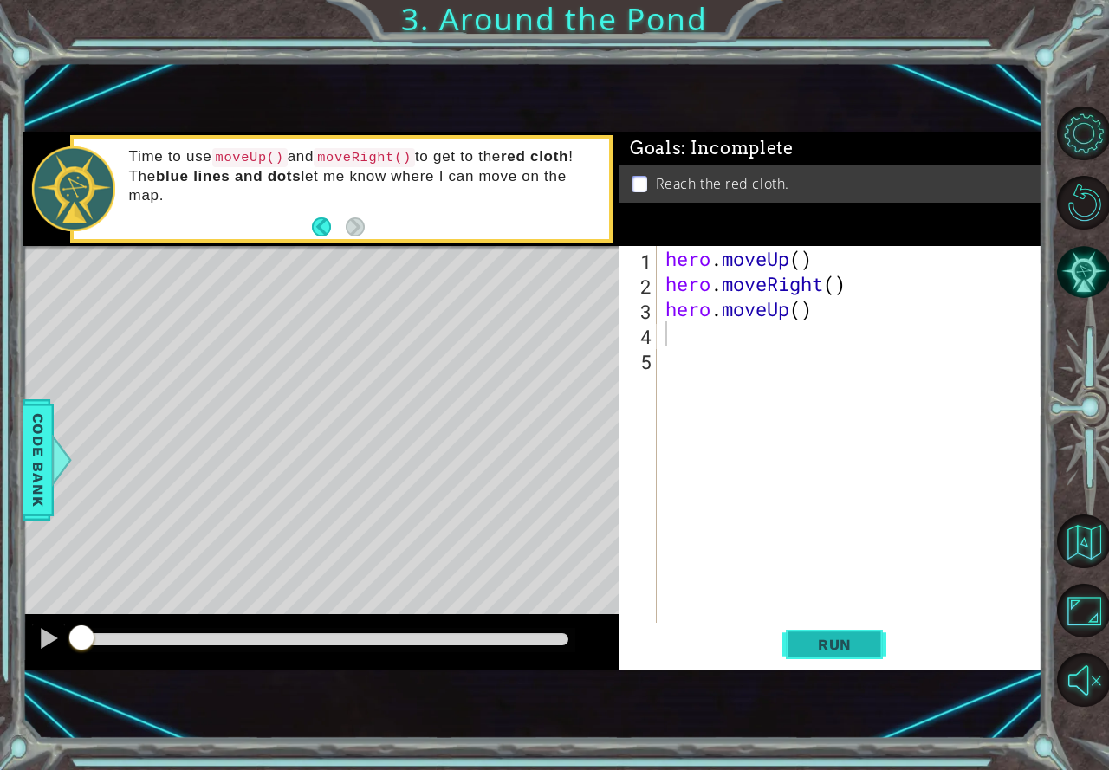
click at [801, 647] on span "Run" at bounding box center [835, 644] width 68 height 17
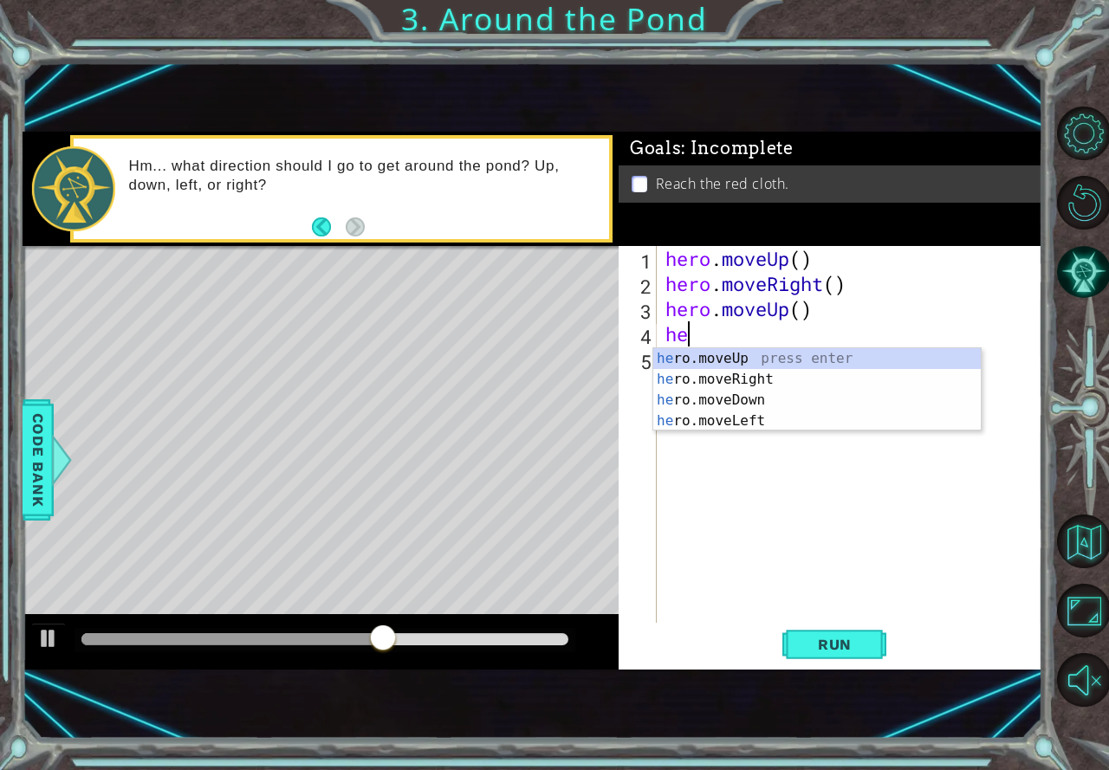
type textarea "her"
click at [756, 359] on div "her o.moveUp press enter her o.moveRight press enter her o.moveDown press enter…" at bounding box center [817, 410] width 328 height 125
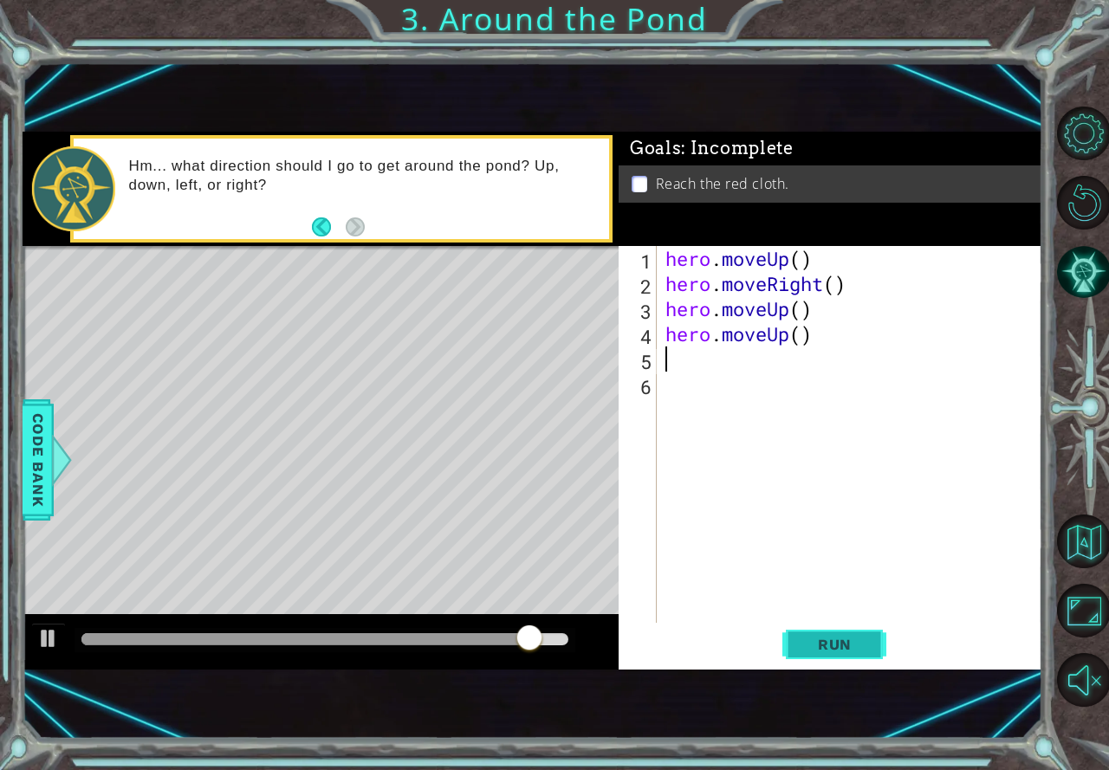
click at [853, 645] on span "Run" at bounding box center [835, 644] width 68 height 17
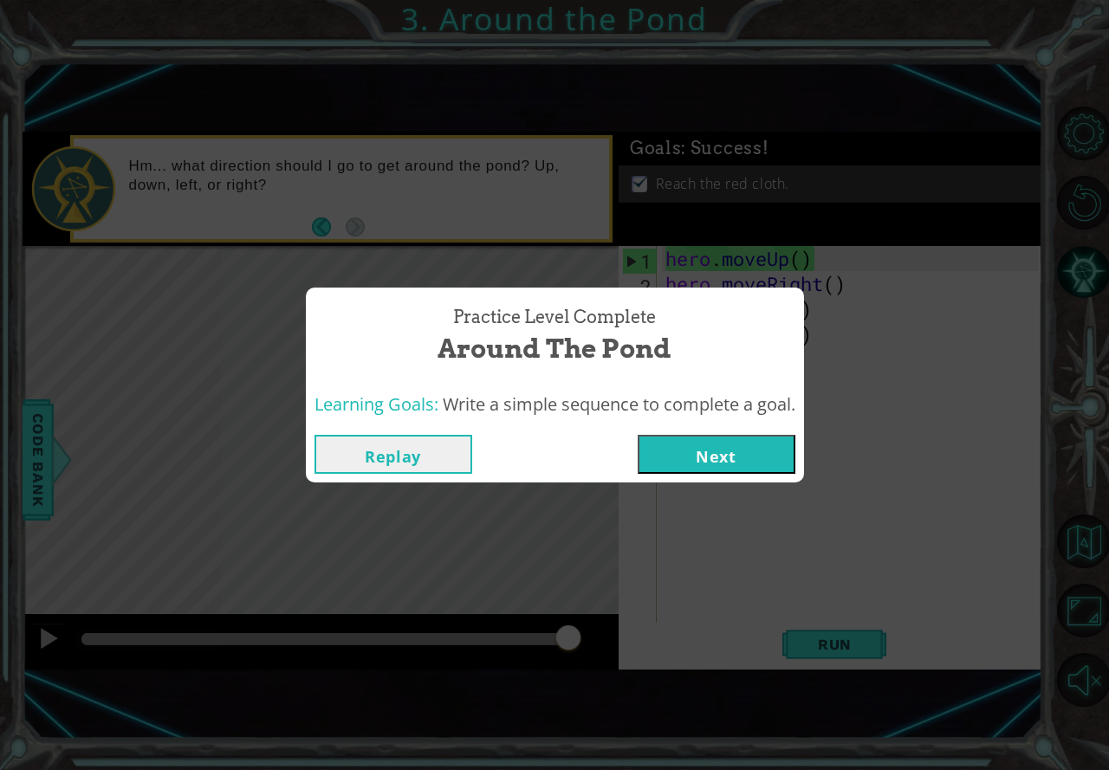
click at [750, 466] on button "Next" at bounding box center [717, 454] width 158 height 39
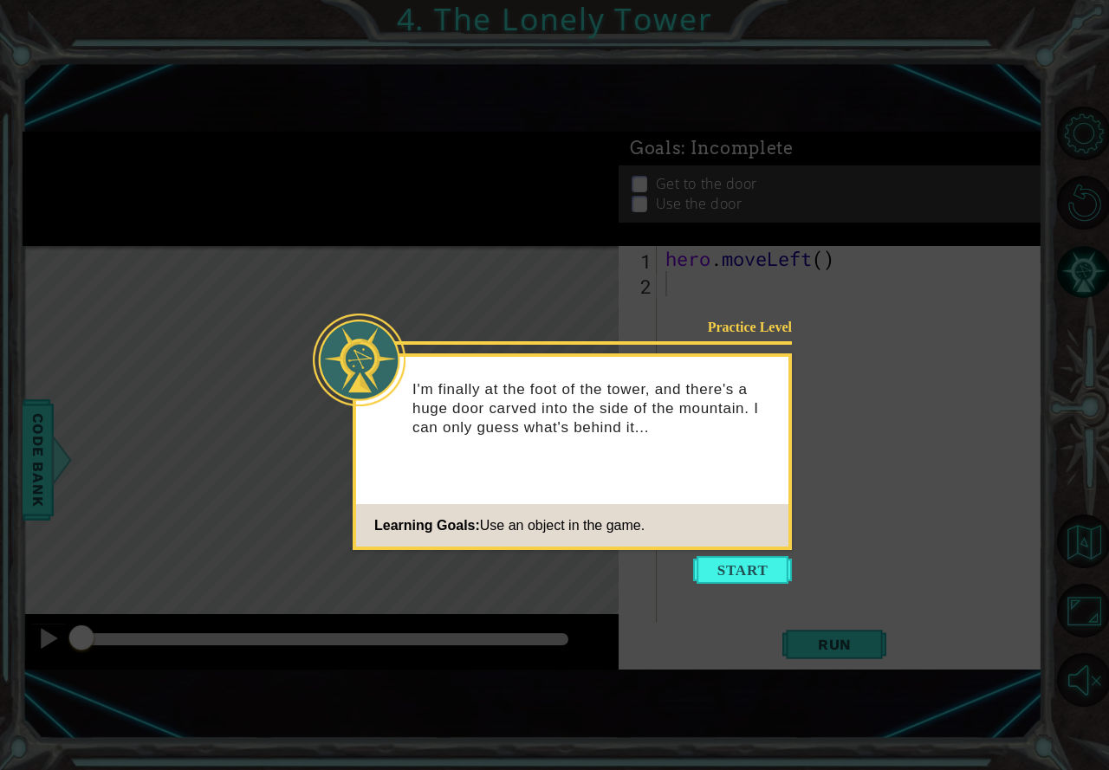
drag, startPoint x: 739, startPoint y: 569, endPoint x: 730, endPoint y: 581, distance: 14.2
click at [731, 574] on button "Start" at bounding box center [742, 570] width 99 height 28
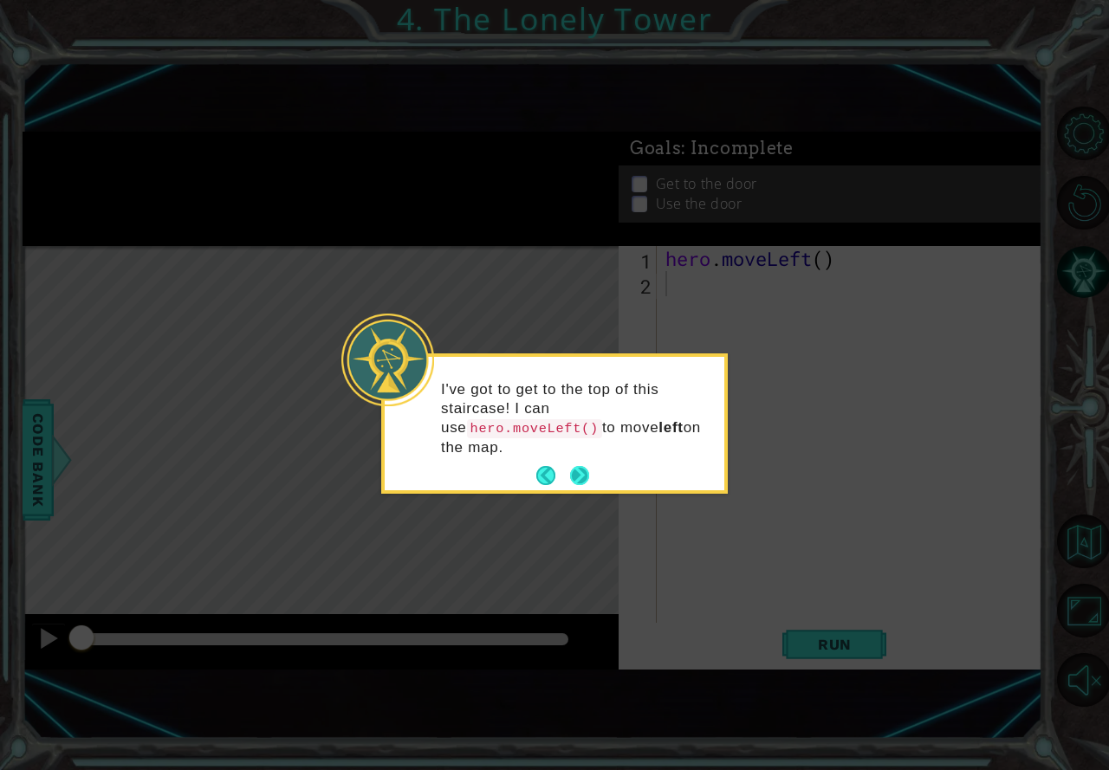
click at [588, 465] on button "Next" at bounding box center [579, 476] width 22 height 22
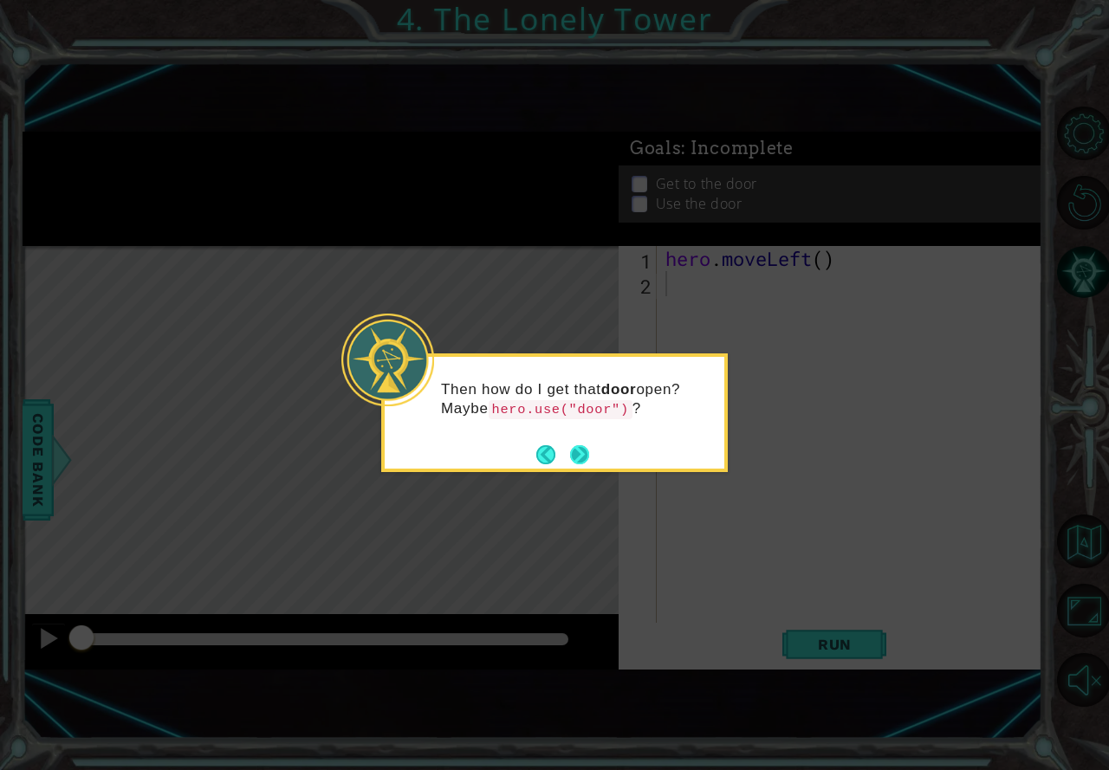
click at [587, 449] on button "Next" at bounding box center [579, 454] width 29 height 29
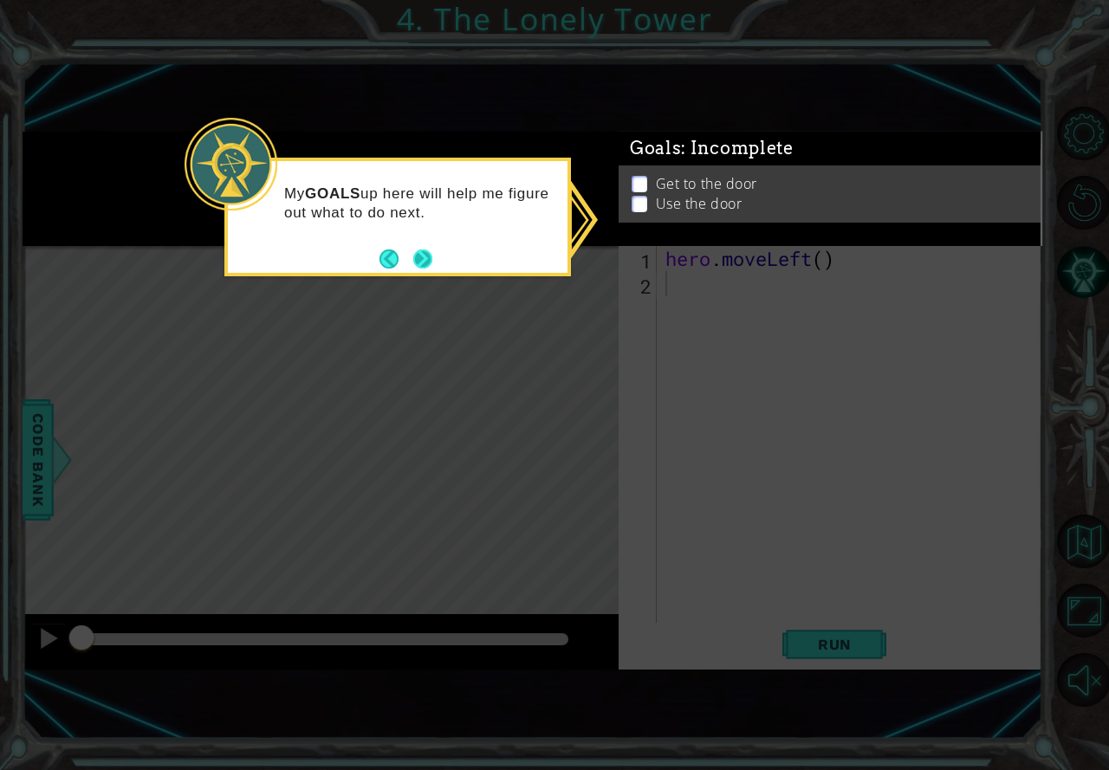
click at [414, 263] on button "Next" at bounding box center [423, 259] width 32 height 32
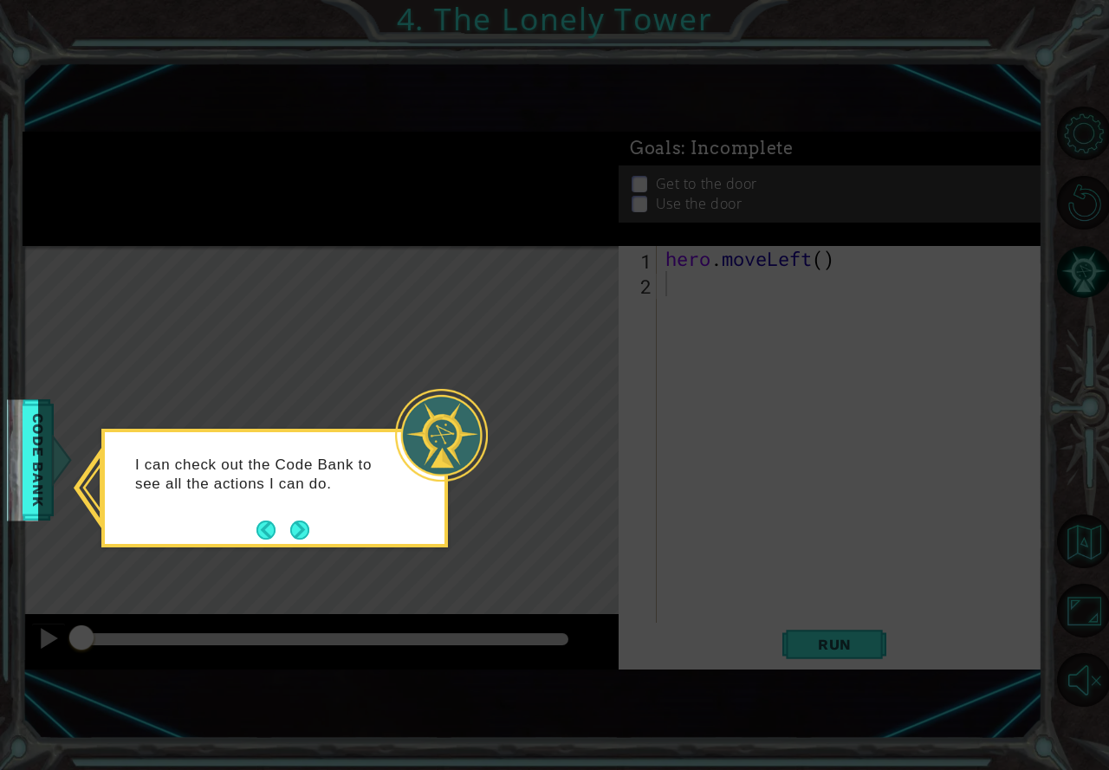
click at [307, 532] on button "Next" at bounding box center [300, 530] width 24 height 24
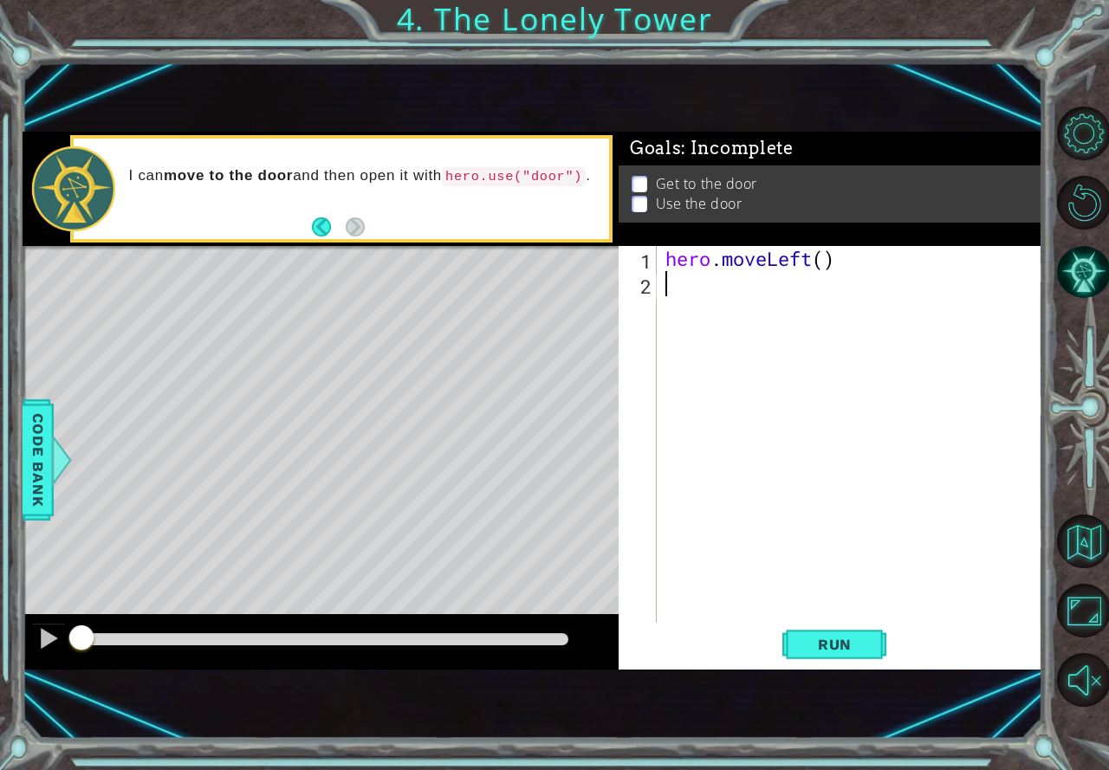
click at [662, 279] on div "hero . moveLeft ( )" at bounding box center [854, 459] width 385 height 427
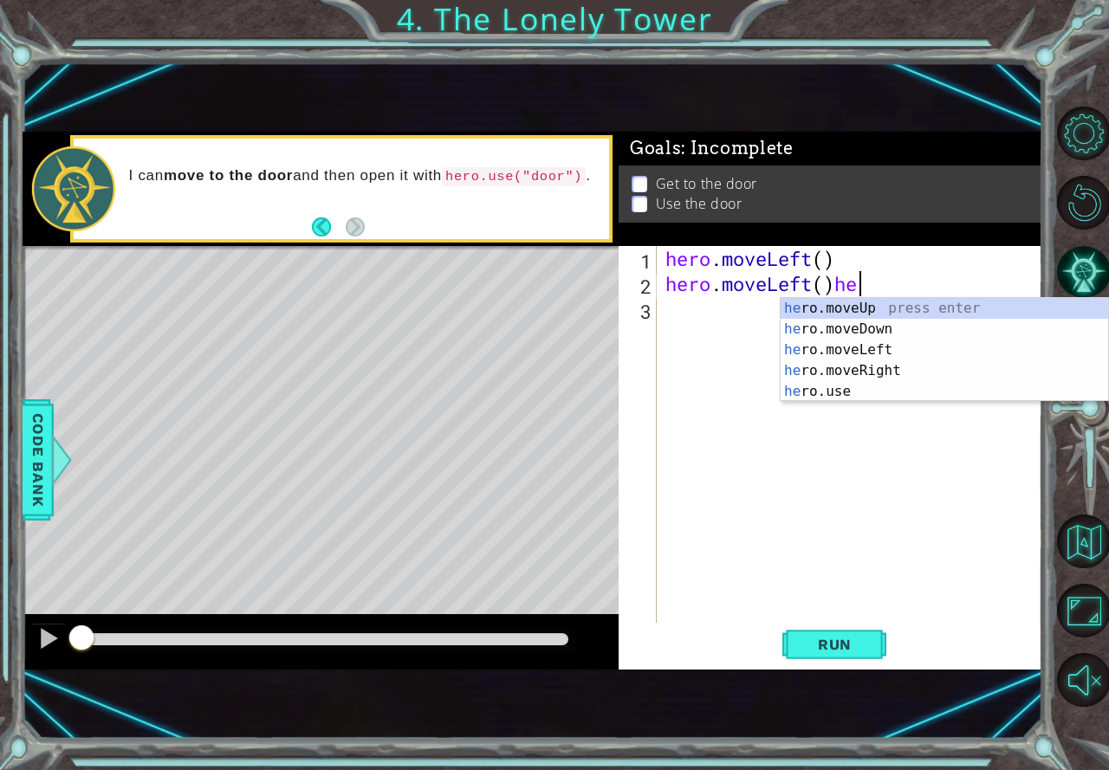
scroll to position [0, 8]
type textarea "hero.moveLeft()"
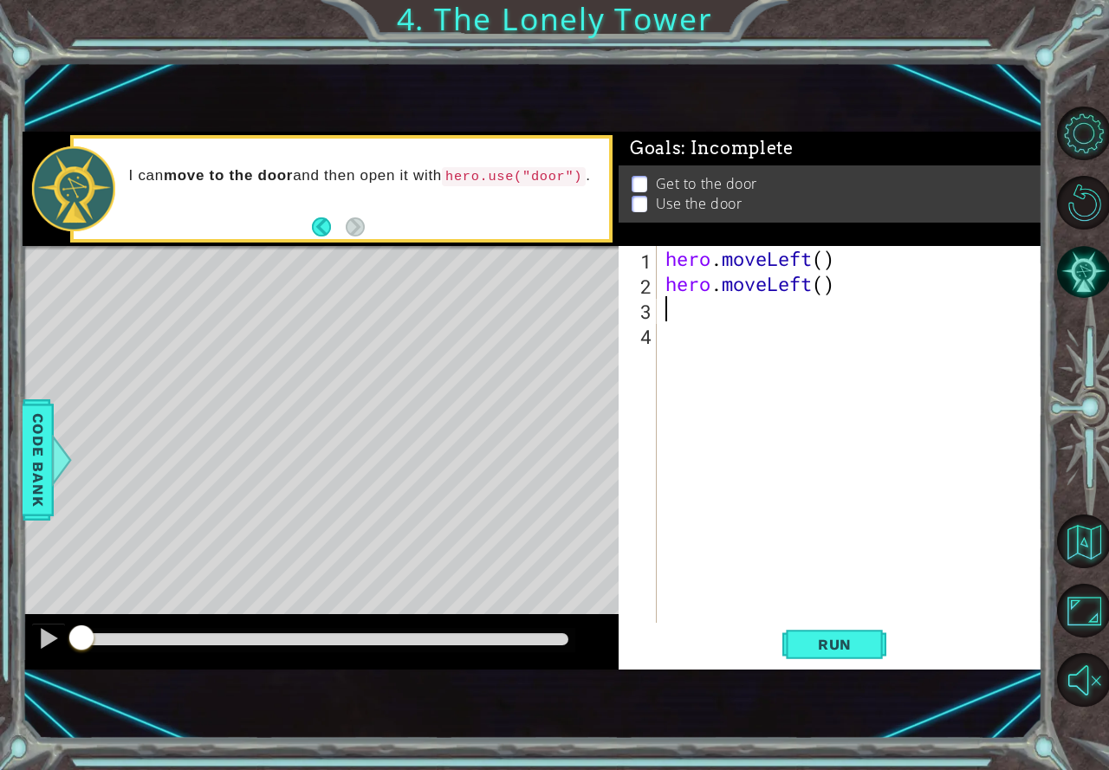
scroll to position [0, 0]
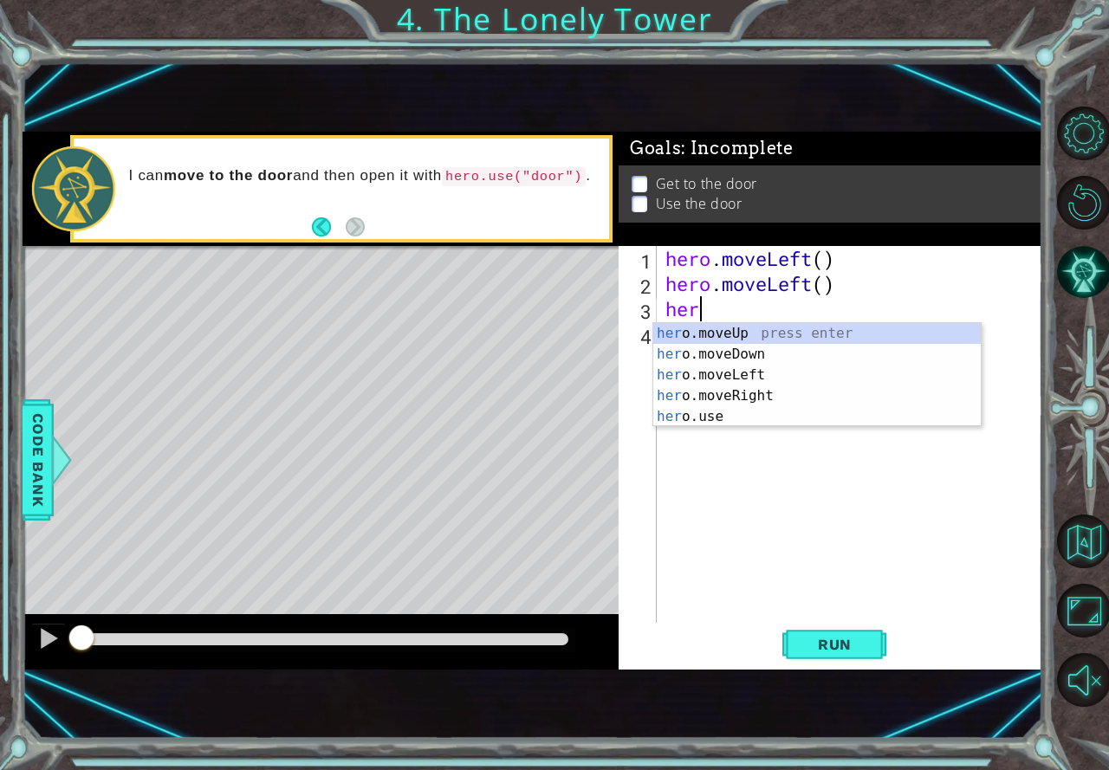
type textarea "hero"
click at [690, 337] on div "hero .moveUp press enter hero .moveDown press enter hero .moveLeft press enter …" at bounding box center [817, 396] width 328 height 146
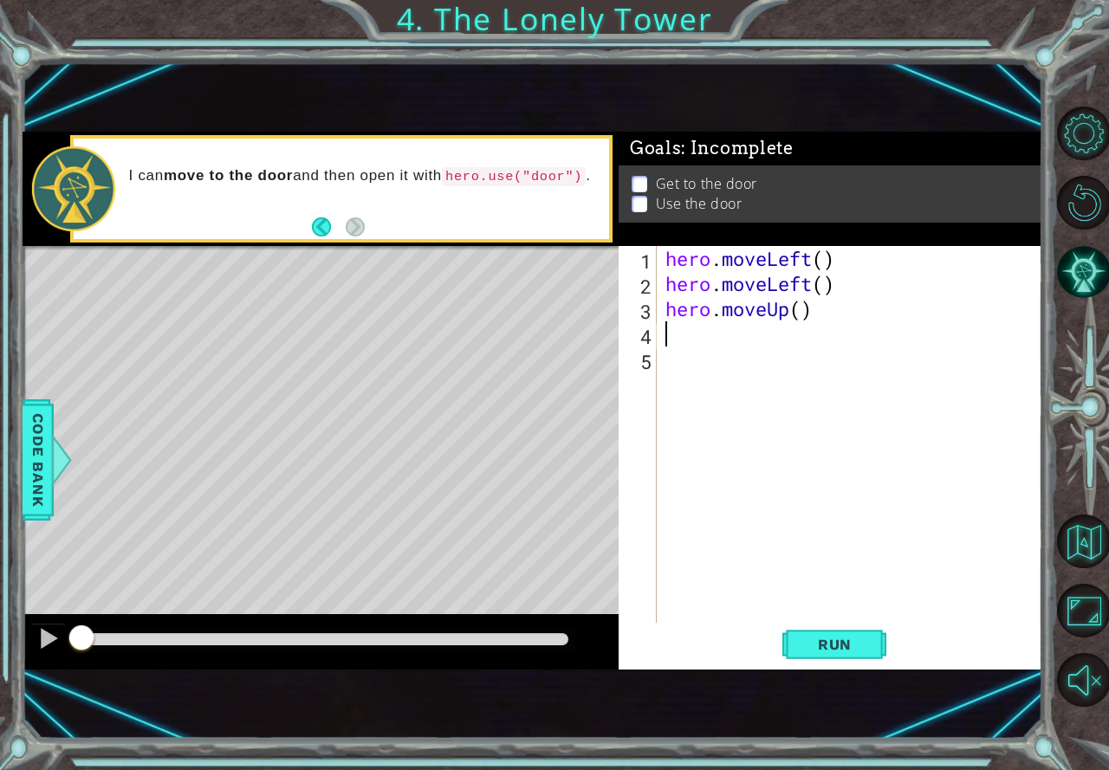
scroll to position [0, 0]
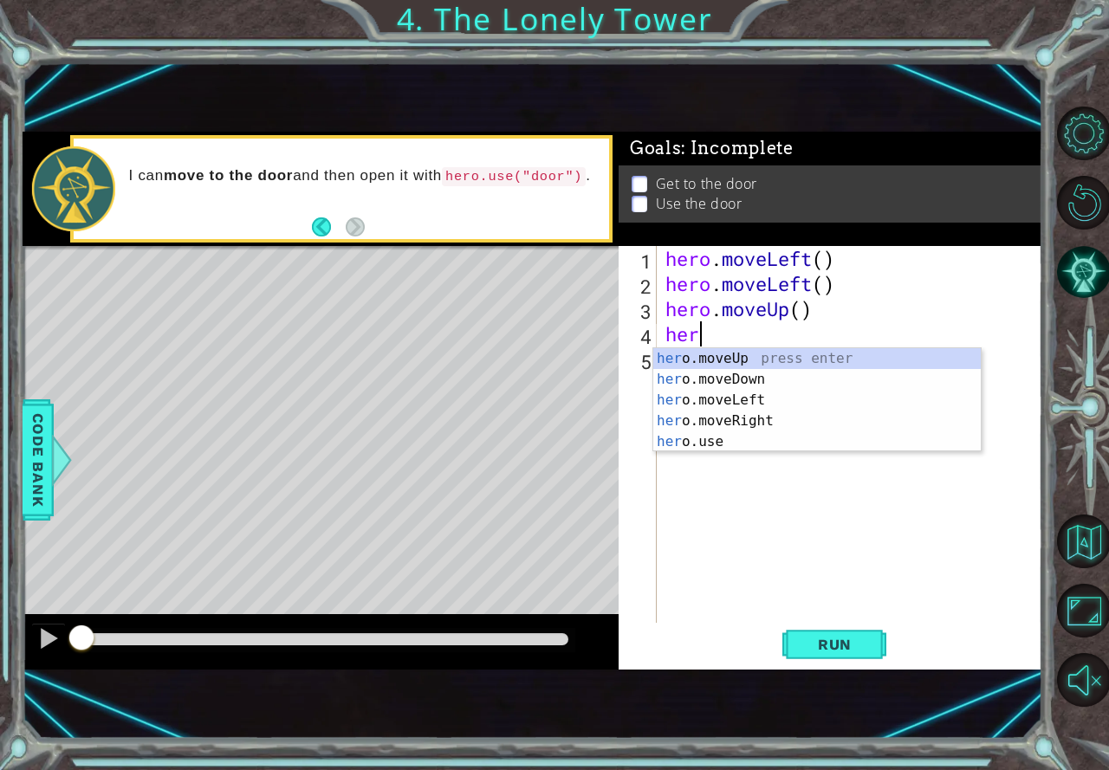
type textarea "hero"
click at [726, 361] on div "hero .moveUp press enter hero .moveDown press enter hero .moveLeft press enter …" at bounding box center [817, 421] width 328 height 146
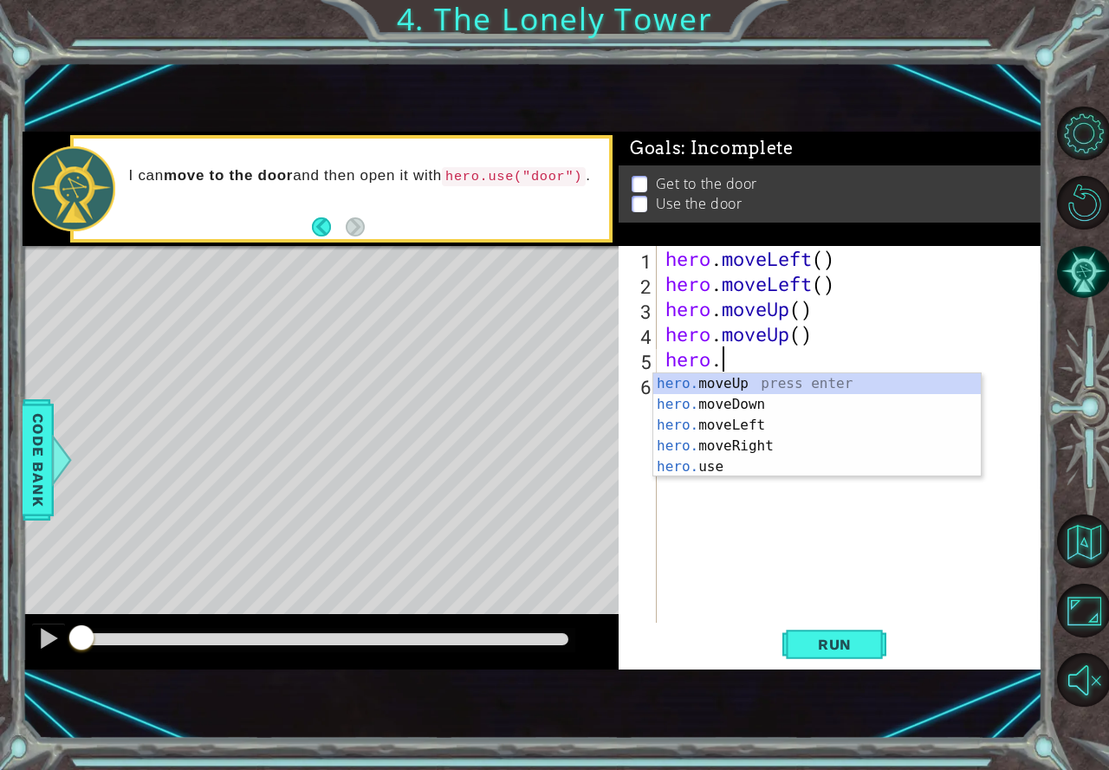
scroll to position [0, 2]
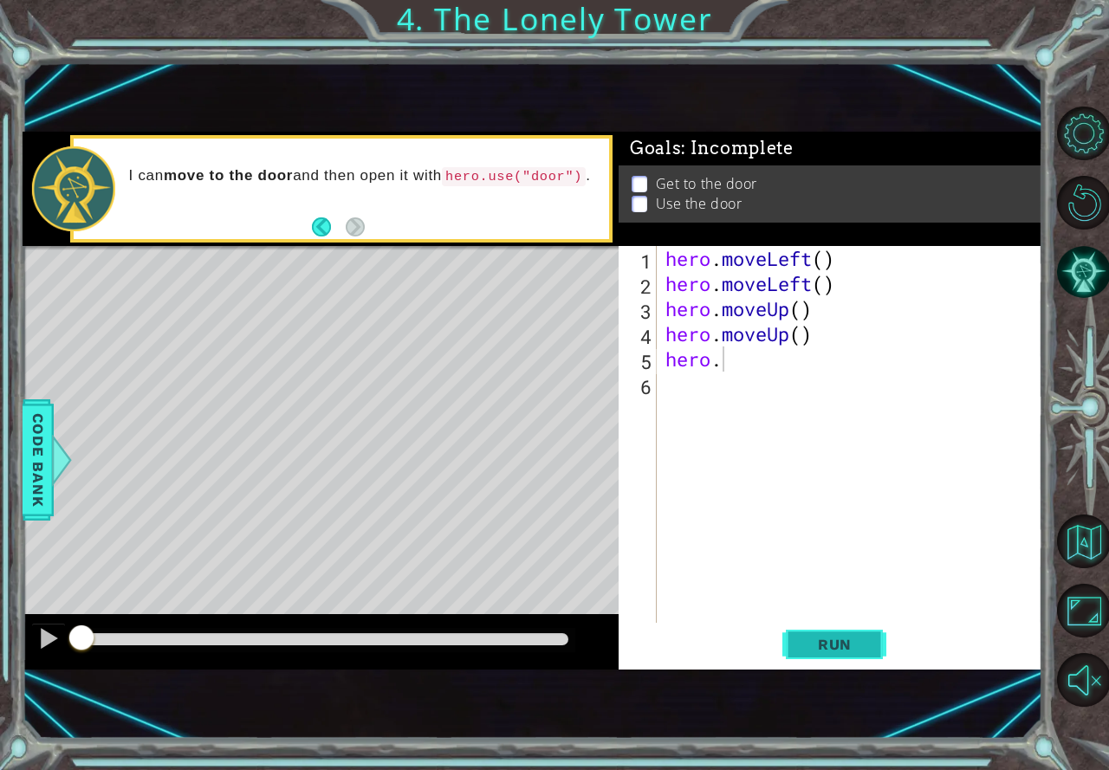
click at [828, 649] on span "Run" at bounding box center [835, 644] width 68 height 17
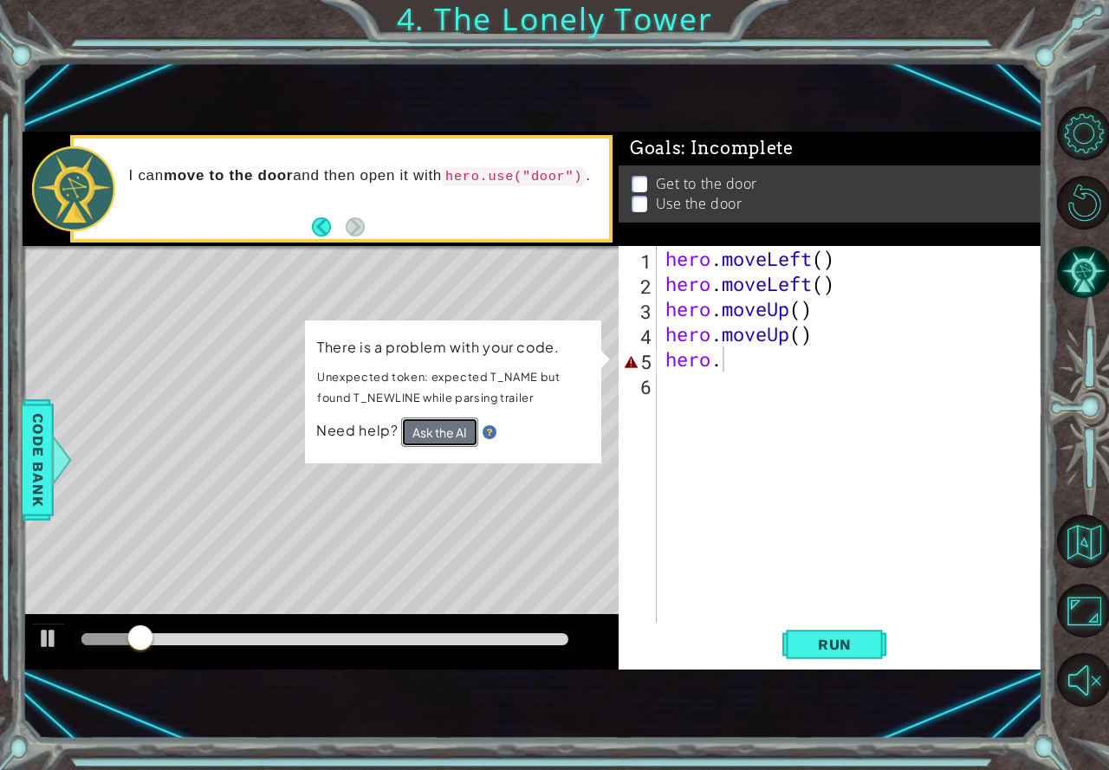
click at [423, 422] on button "Ask the AI" at bounding box center [439, 432] width 77 height 29
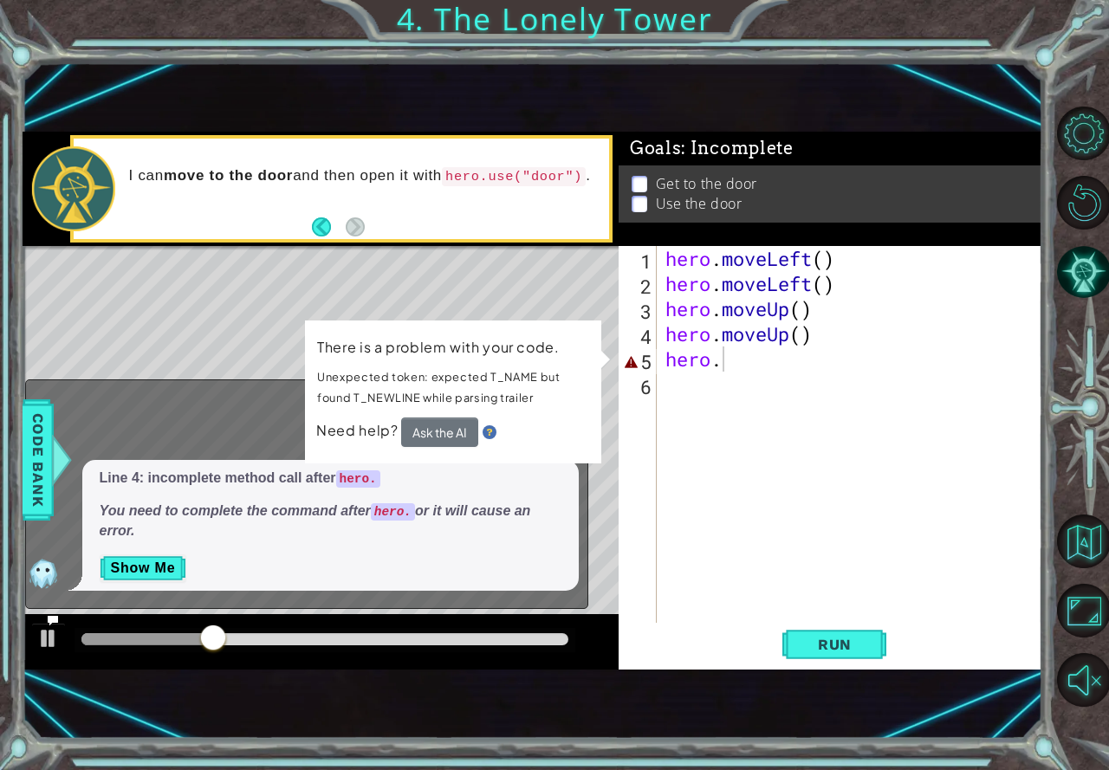
drag, startPoint x: 393, startPoint y: 160, endPoint x: 413, endPoint y: 185, distance: 32.6
click at [393, 162] on div "I can move to the door and then open it with hero.use("door") ." at bounding box center [363, 189] width 493 height 62
drag, startPoint x: 475, startPoint y: 276, endPoint x: 535, endPoint y: 341, distance: 88.3
click at [475, 277] on div "Level Map" at bounding box center [423, 501] width 801 height 510
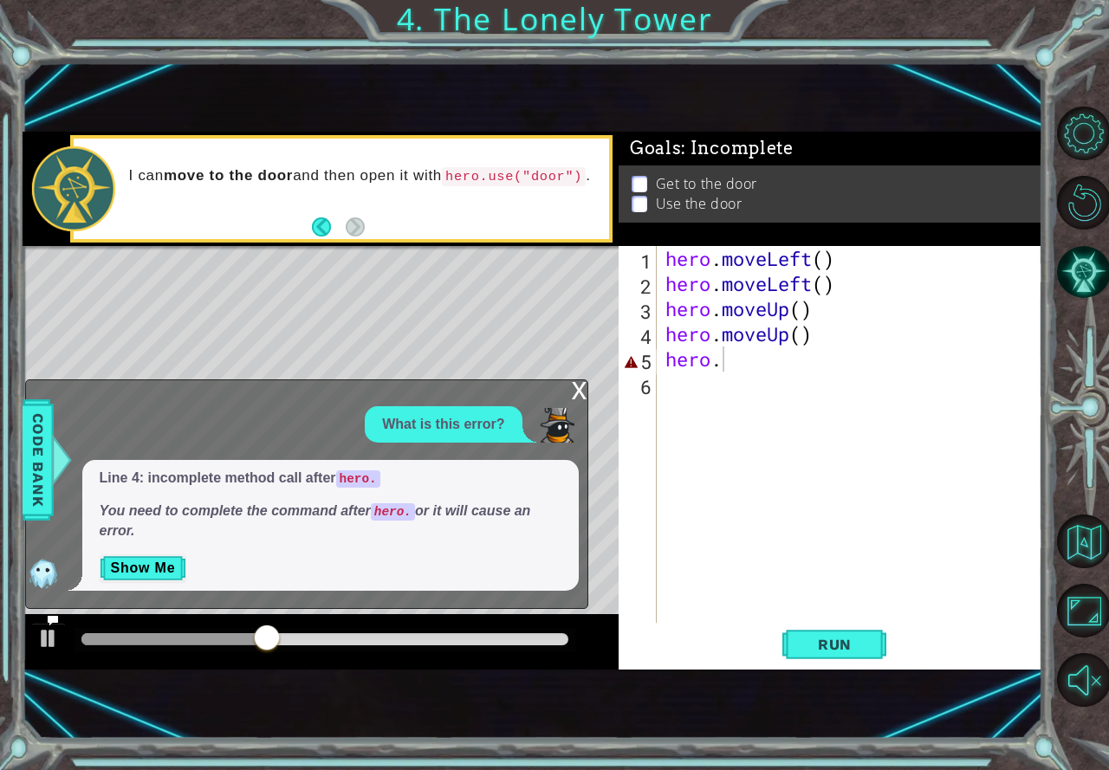
click at [731, 359] on div "hero . moveLeft ( ) hero . moveLeft ( ) hero . moveUp ( ) hero . moveUp ( ) her…" at bounding box center [854, 459] width 385 height 427
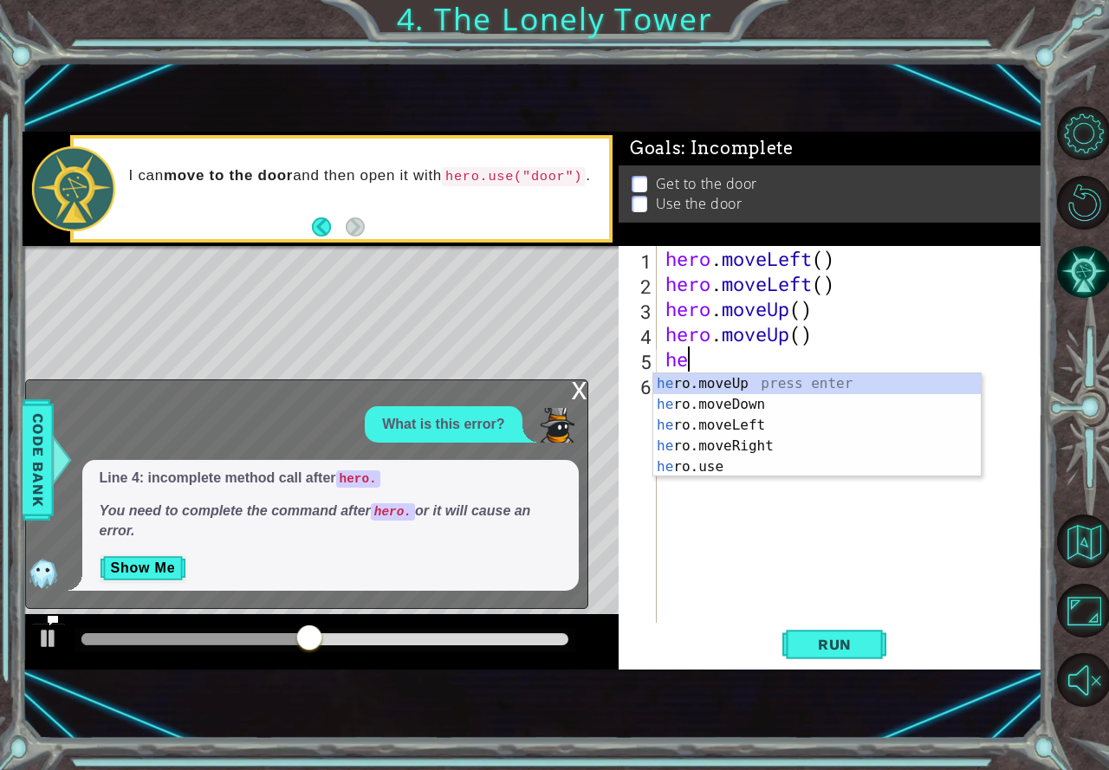
scroll to position [0, 0]
type textarea "h"
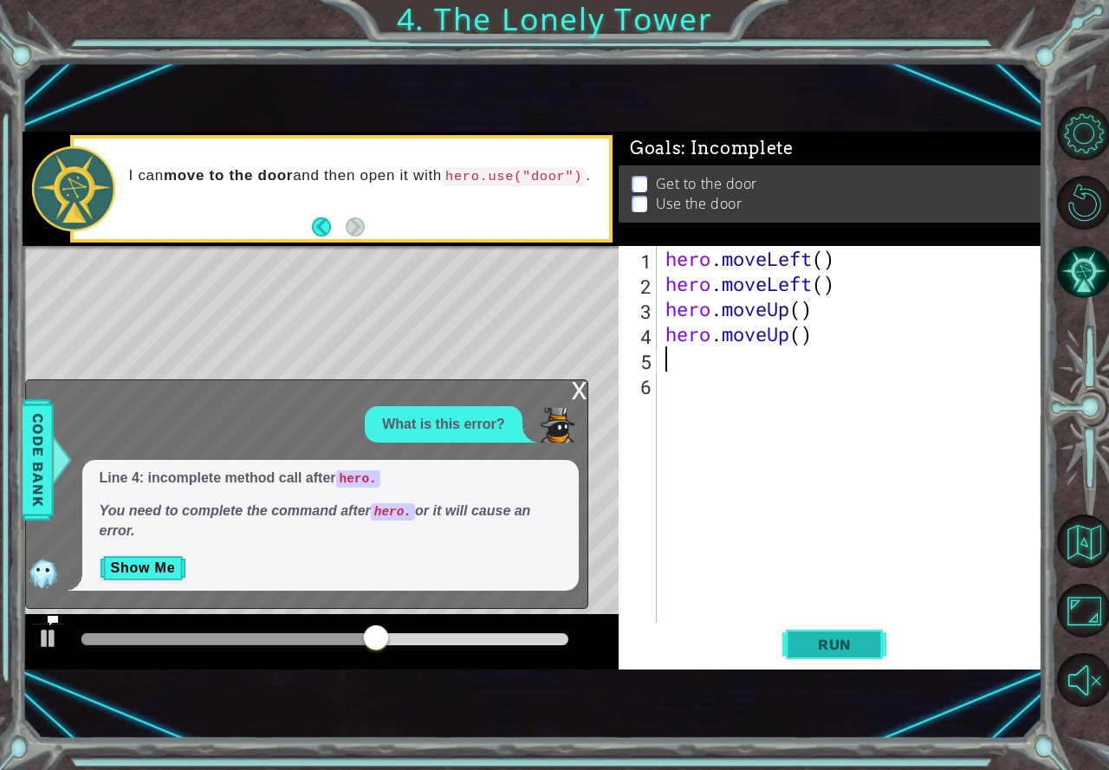
click at [860, 629] on button "Run" at bounding box center [834, 645] width 104 height 42
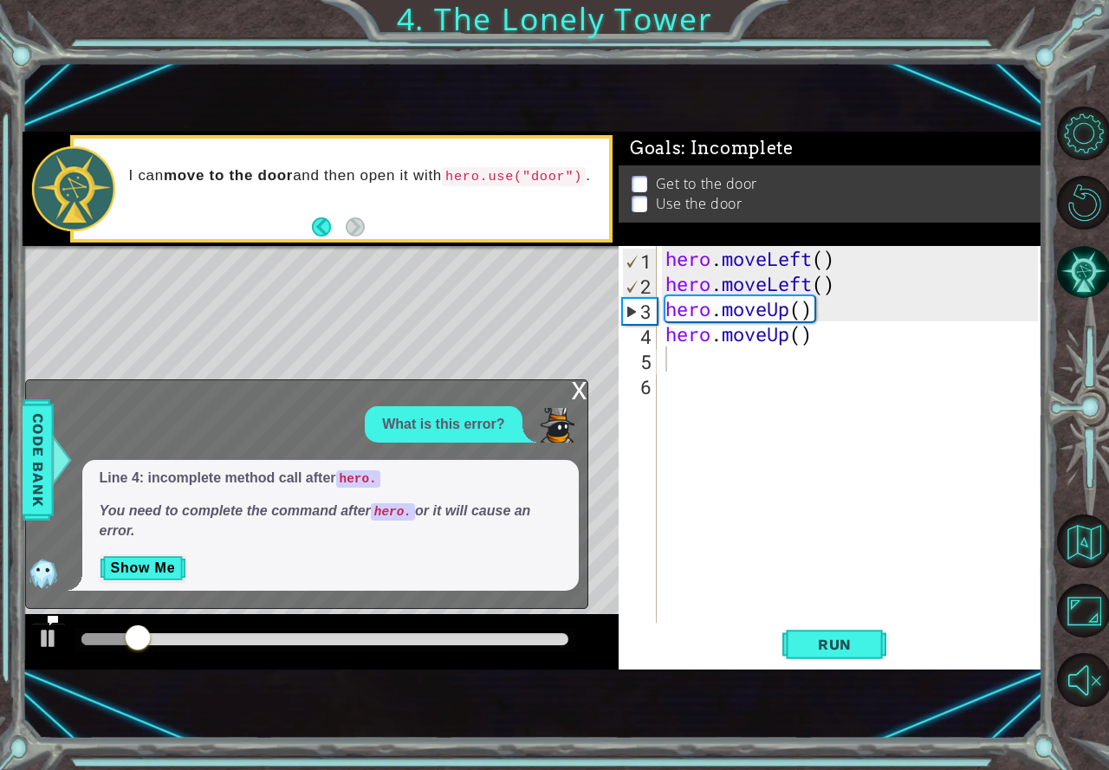
click at [565, 393] on div "x What is this error? Line 4: incomplete method call after hero. You need to co…" at bounding box center [306, 495] width 563 height 230
click at [584, 393] on div "x" at bounding box center [580, 388] width 16 height 17
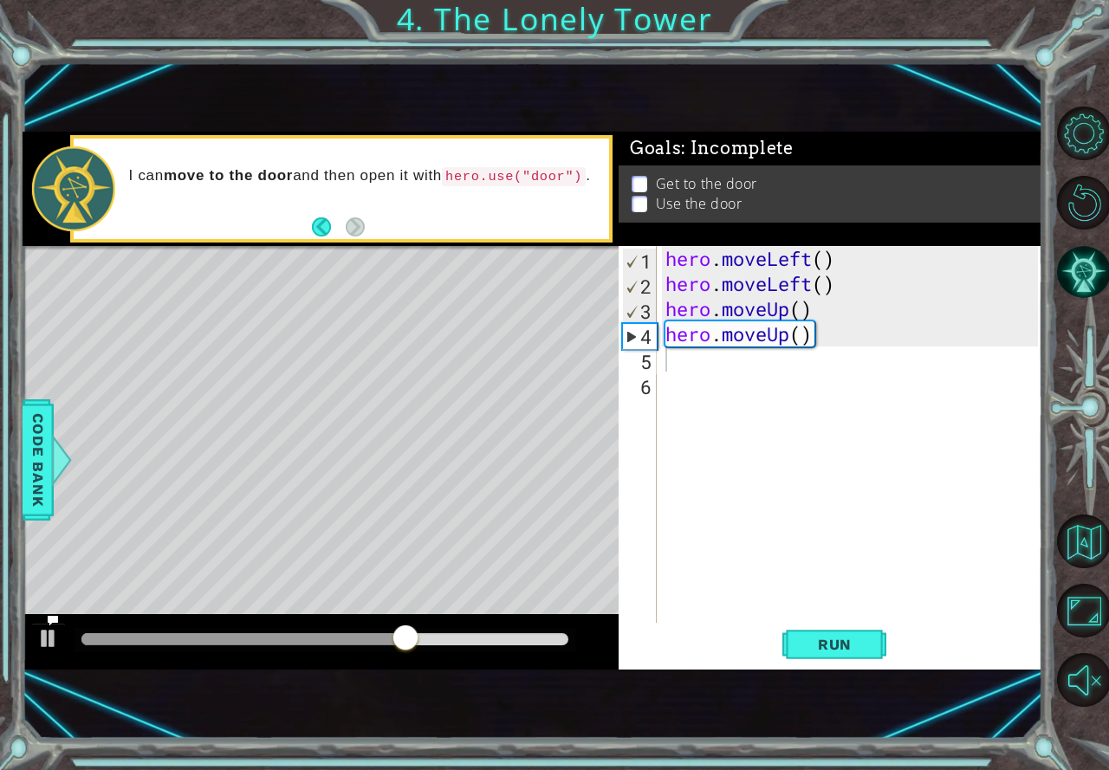
click at [717, 362] on div "hero . moveLeft ( ) hero . moveLeft ( ) hero . moveUp ( ) hero . moveUp ( )" at bounding box center [854, 459] width 385 height 427
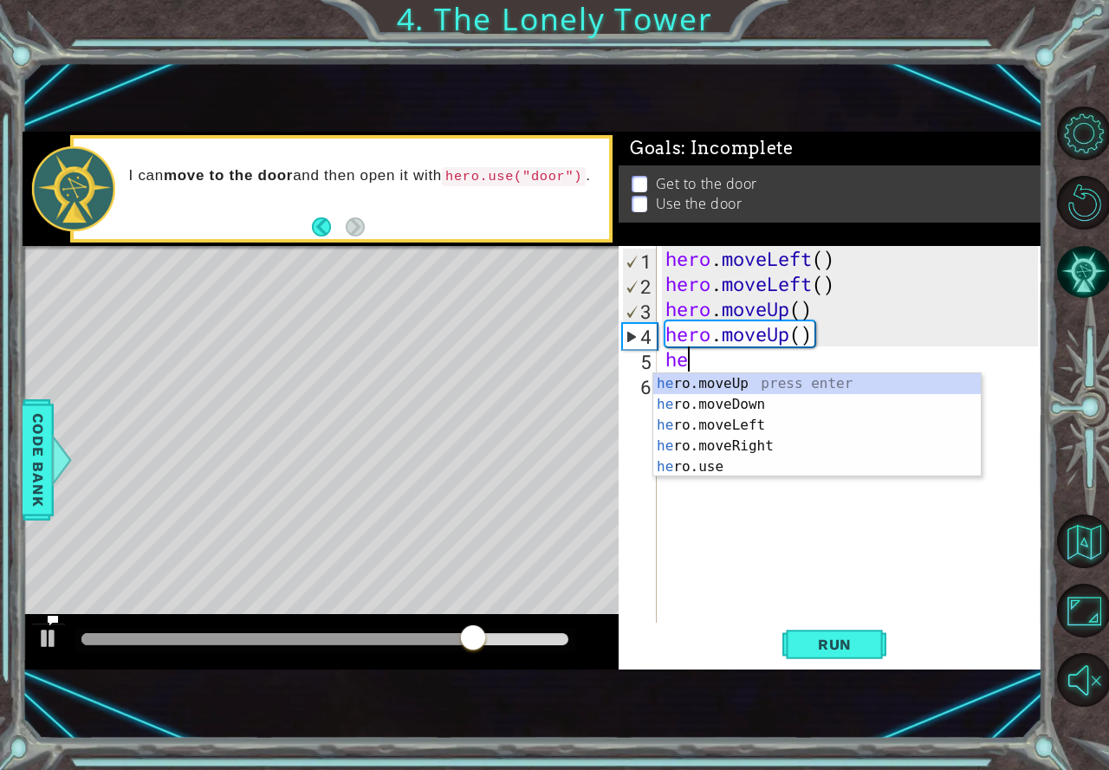
type textarea "her"
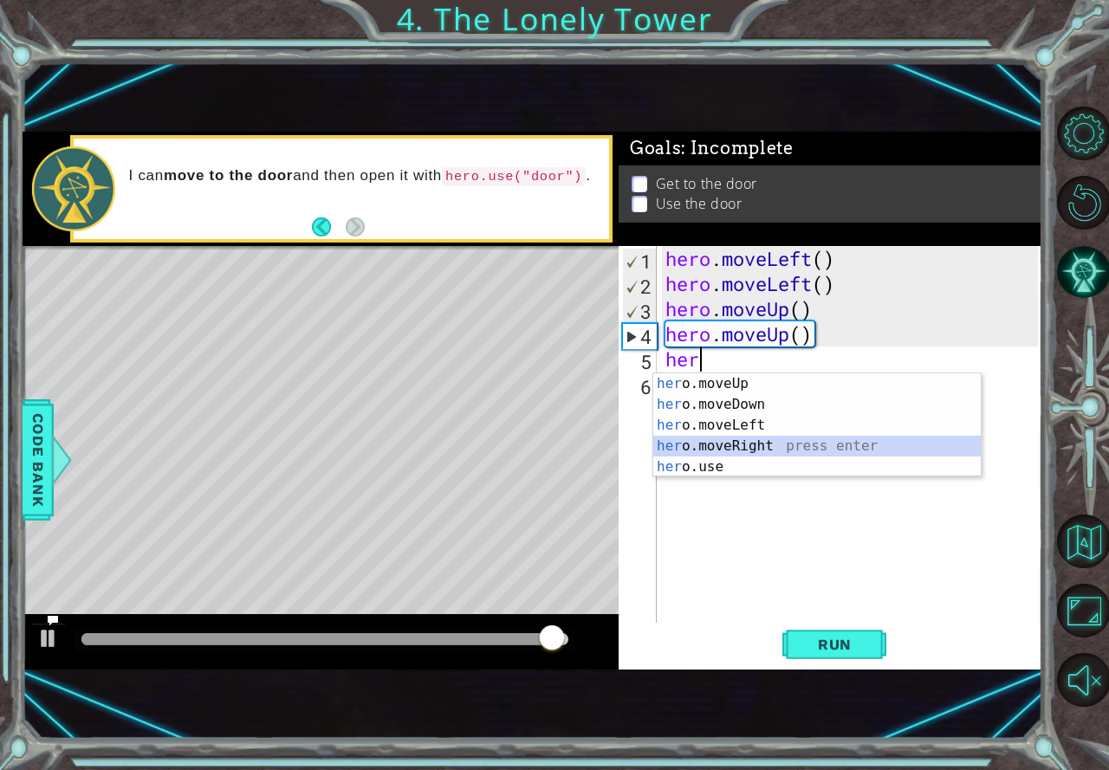
click at [725, 437] on div "her o.moveUp press enter her o.moveDown press enter her o.moveLeft press enter …" at bounding box center [817, 446] width 328 height 146
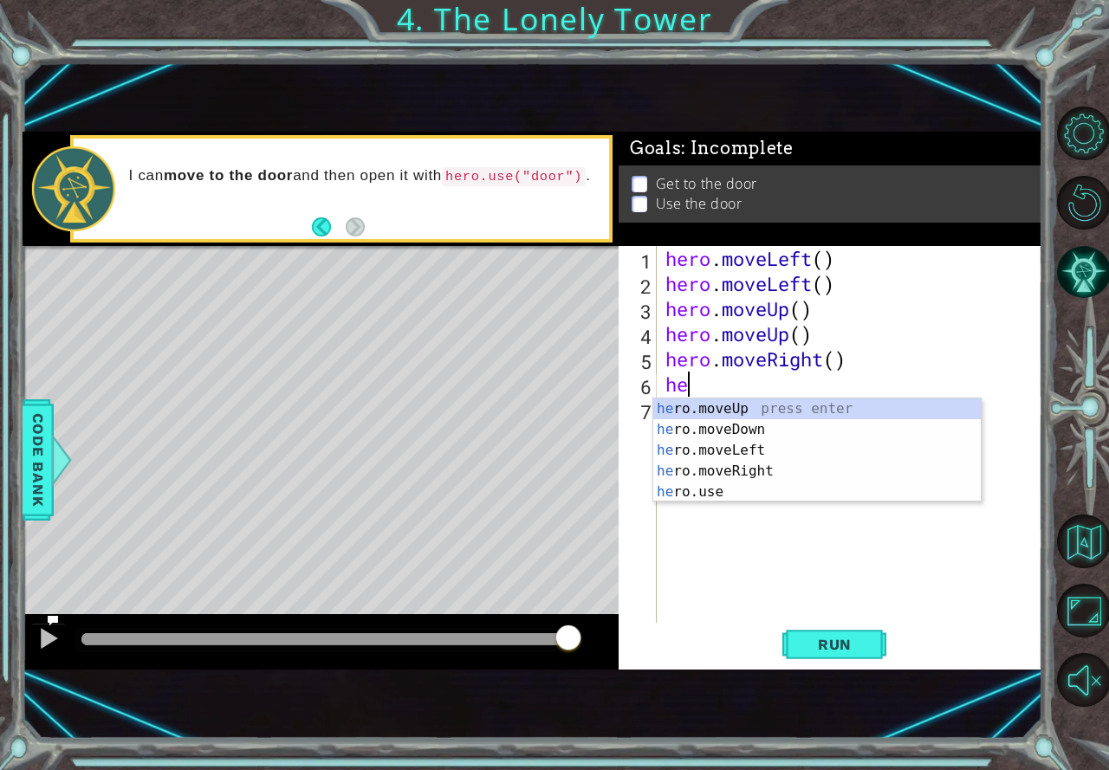
type textarea "her"
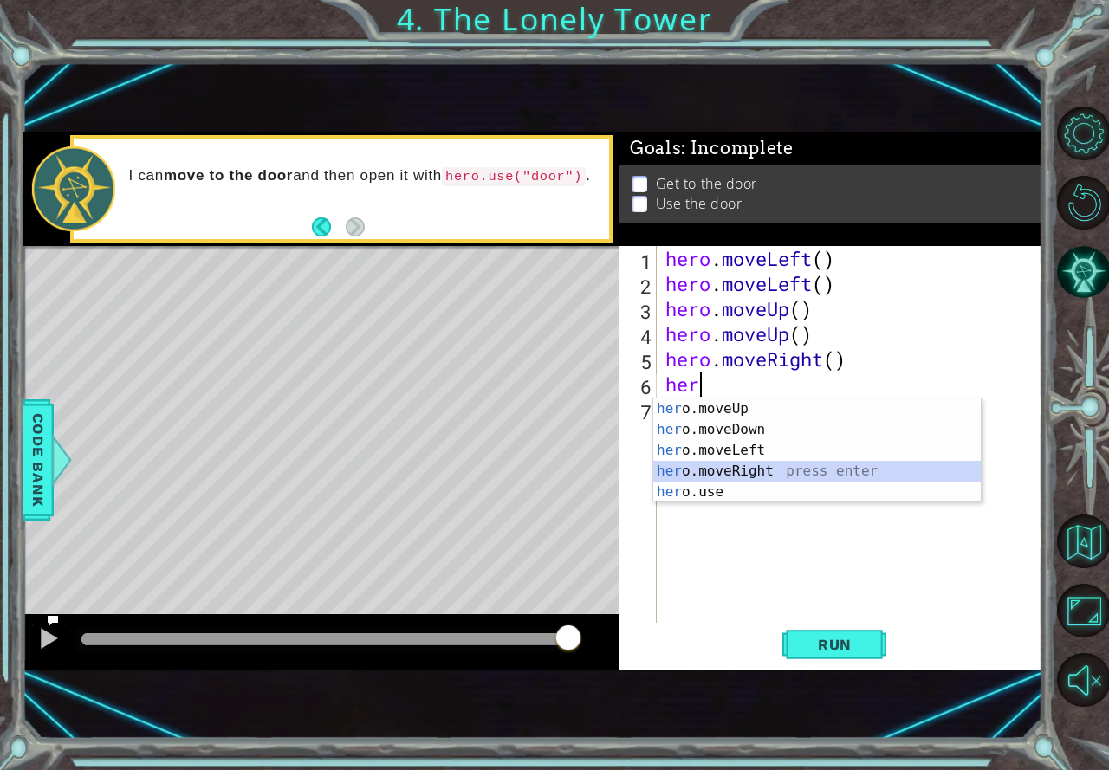
click at [672, 464] on div "her o.moveUp press enter her o.moveDown press enter her o.moveLeft press enter …" at bounding box center [817, 472] width 328 height 146
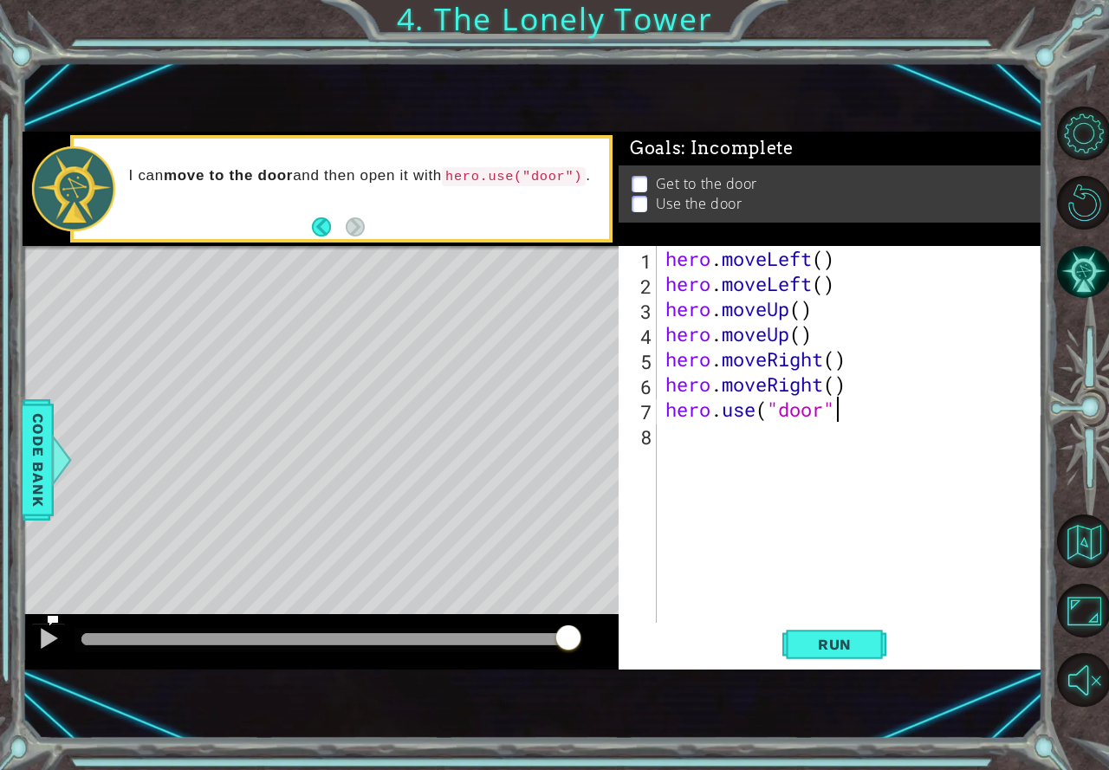
scroll to position [0, 7]
type textarea "hero.use("door")"
click at [820, 651] on span "Run" at bounding box center [835, 644] width 68 height 17
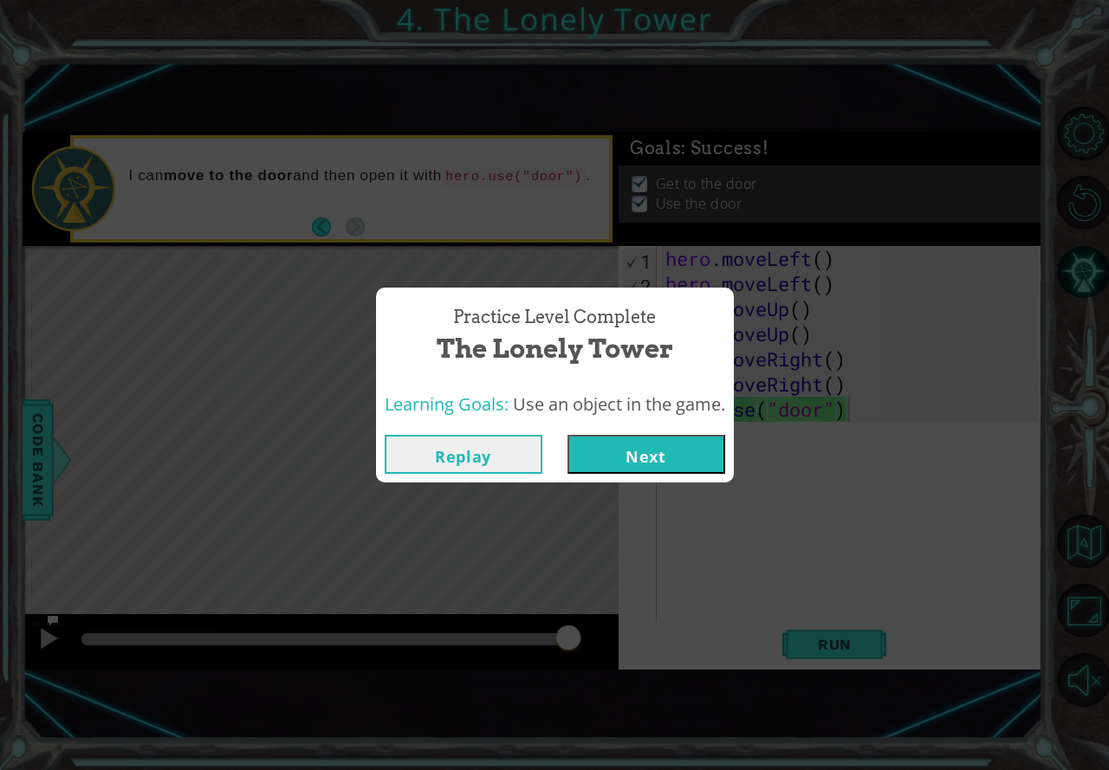
click at [629, 451] on button "Next" at bounding box center [647, 454] width 158 height 39
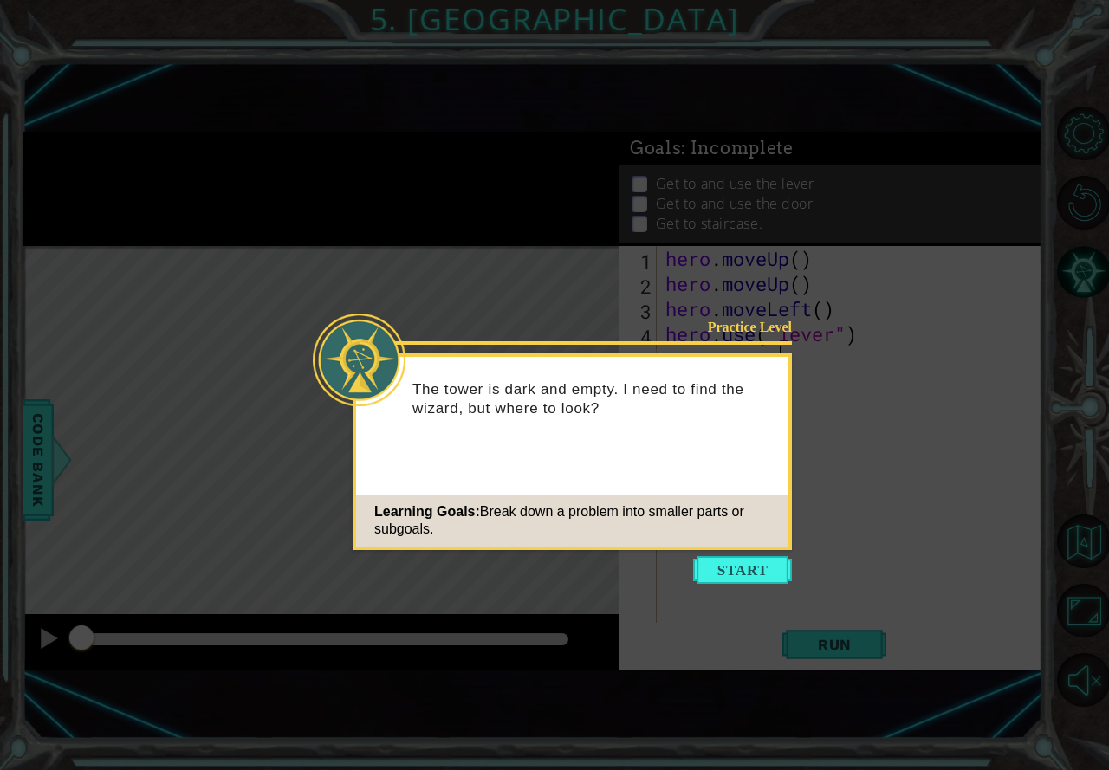
scroll to position [0, 4]
type textarea "qwww22sxw1q"
